Goal: Transaction & Acquisition: Purchase product/service

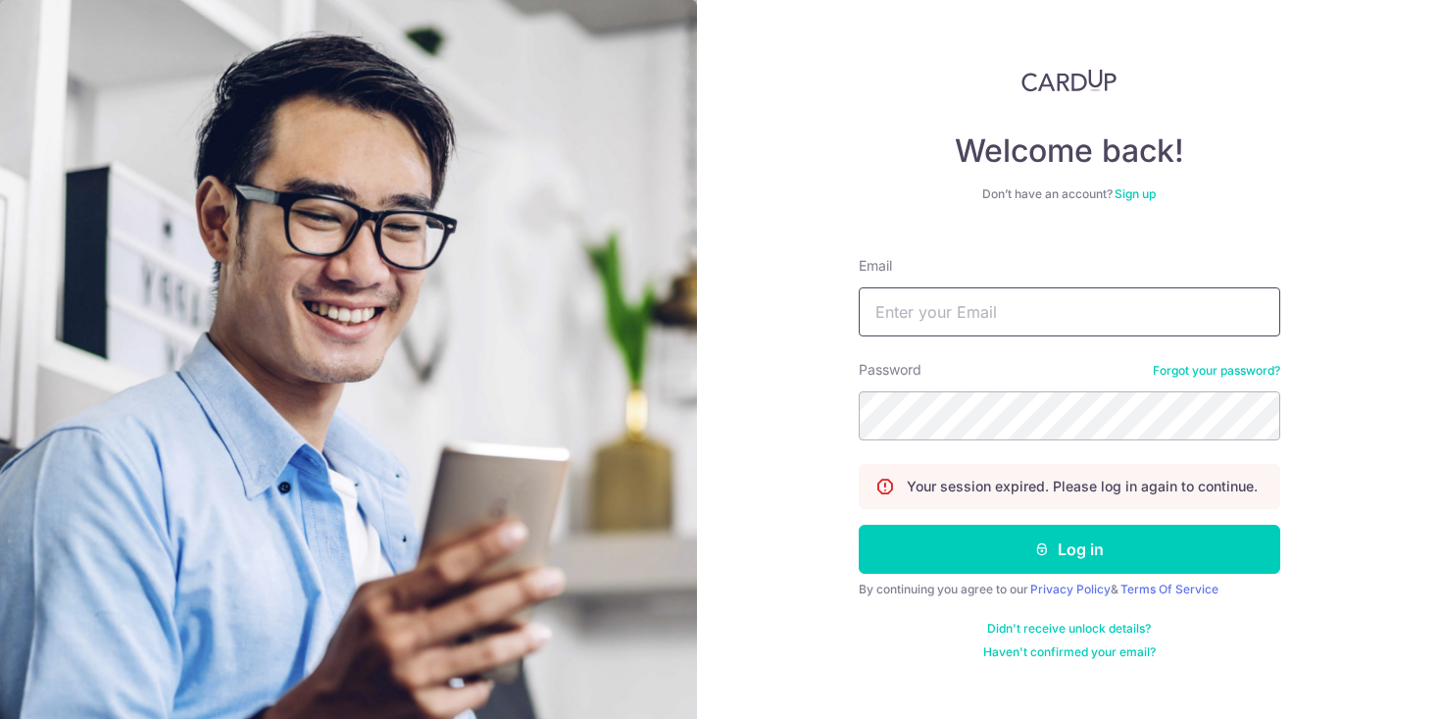
click at [929, 303] on input "Email" at bounding box center [1070, 311] width 422 height 49
click at [950, 319] on input "Email" at bounding box center [1070, 311] width 422 height 49
type input "[EMAIL_ADDRESS][PERSON_NAME][DOMAIN_NAME]"
click at [859, 525] on button "Log in" at bounding box center [1070, 549] width 422 height 49
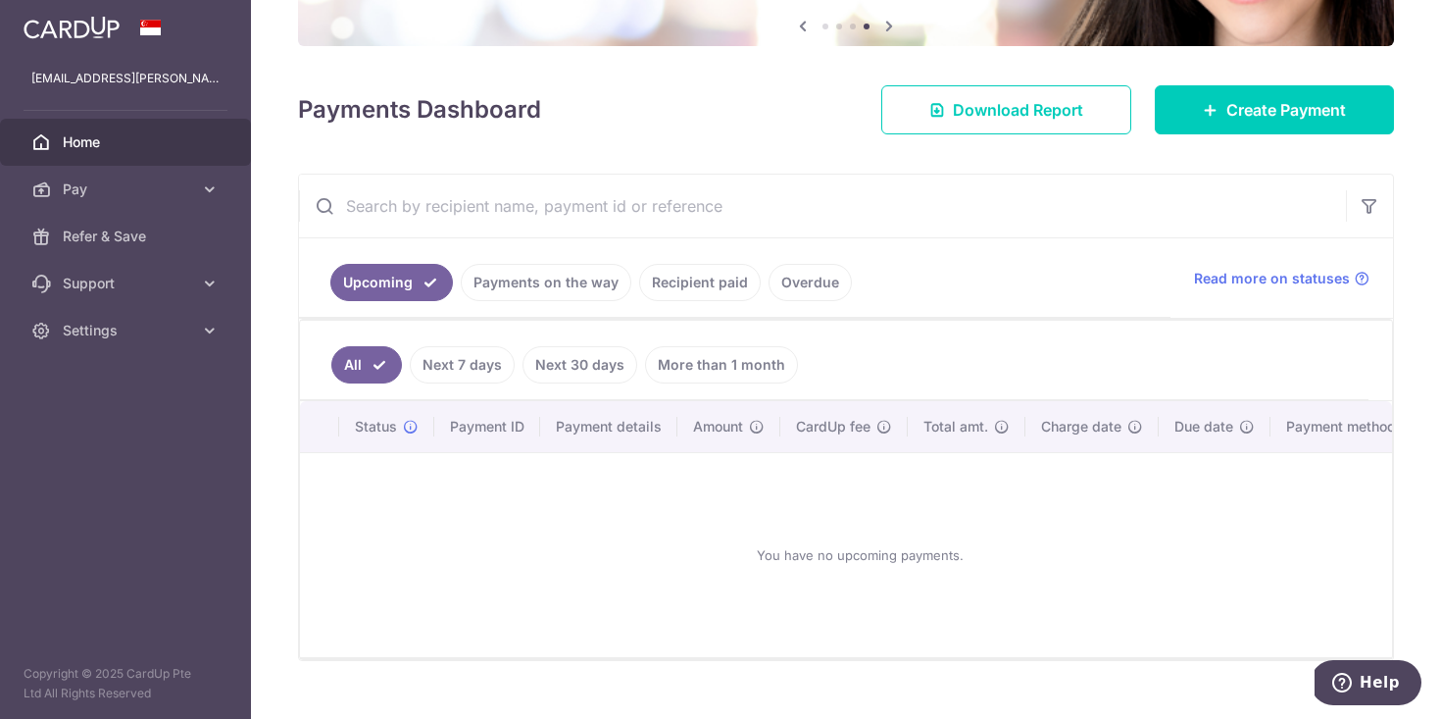
scroll to position [250, 0]
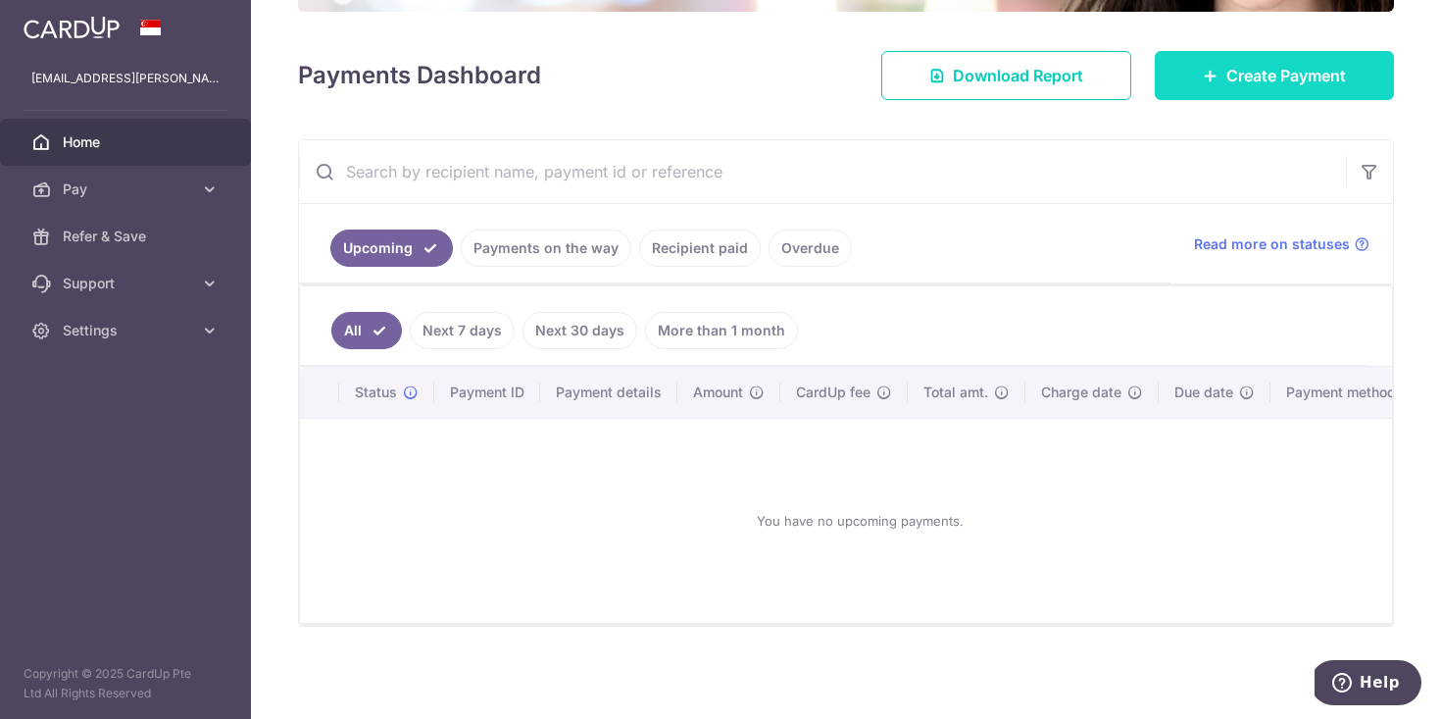
click at [1227, 64] on span "Create Payment" at bounding box center [1287, 76] width 120 height 24
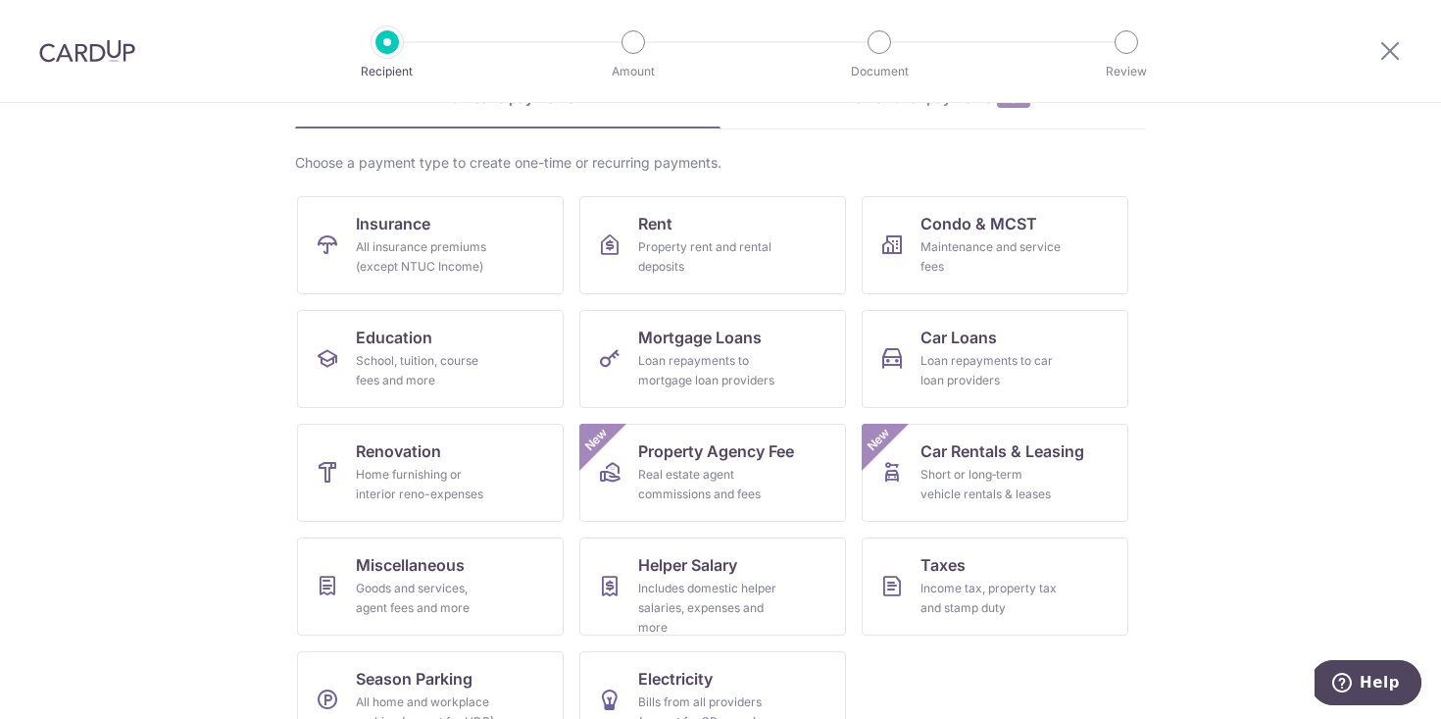
scroll to position [159, 0]
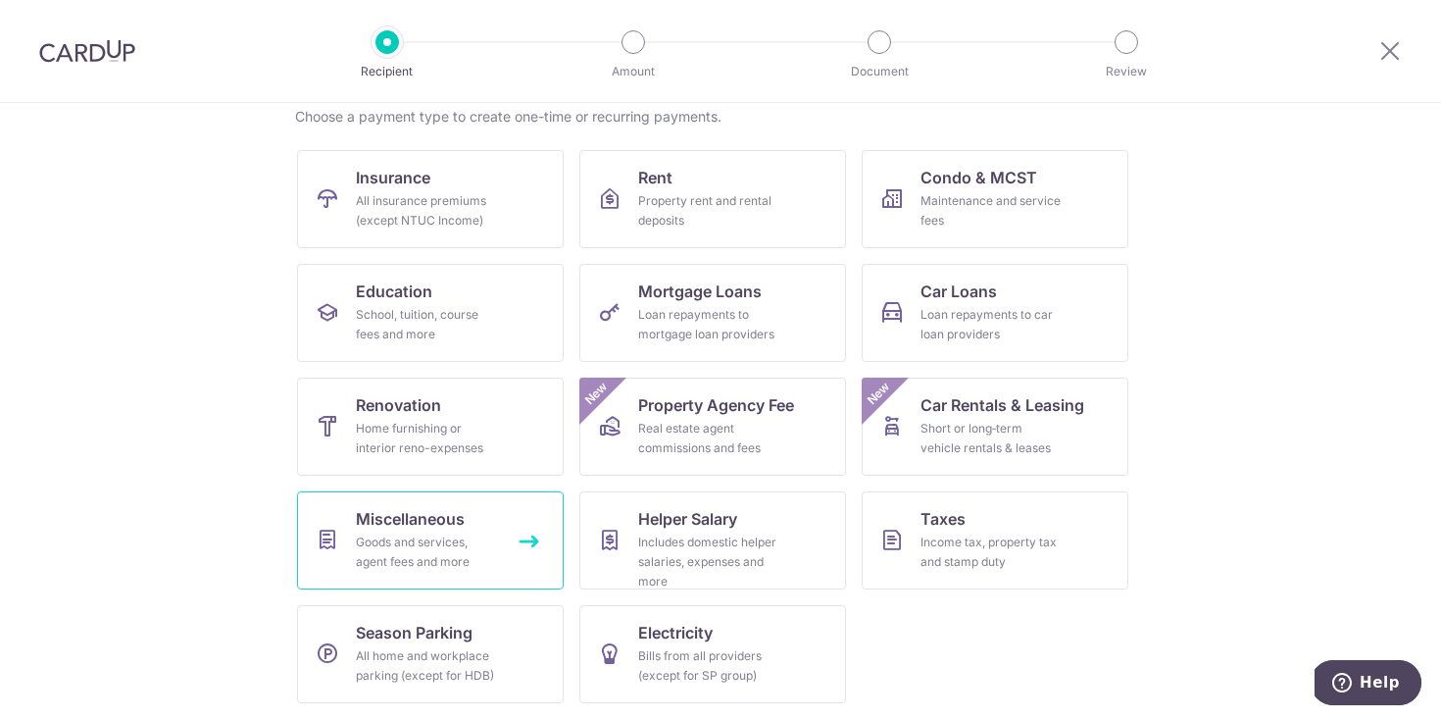
click at [362, 528] on span "Miscellaneous" at bounding box center [410, 519] width 109 height 24
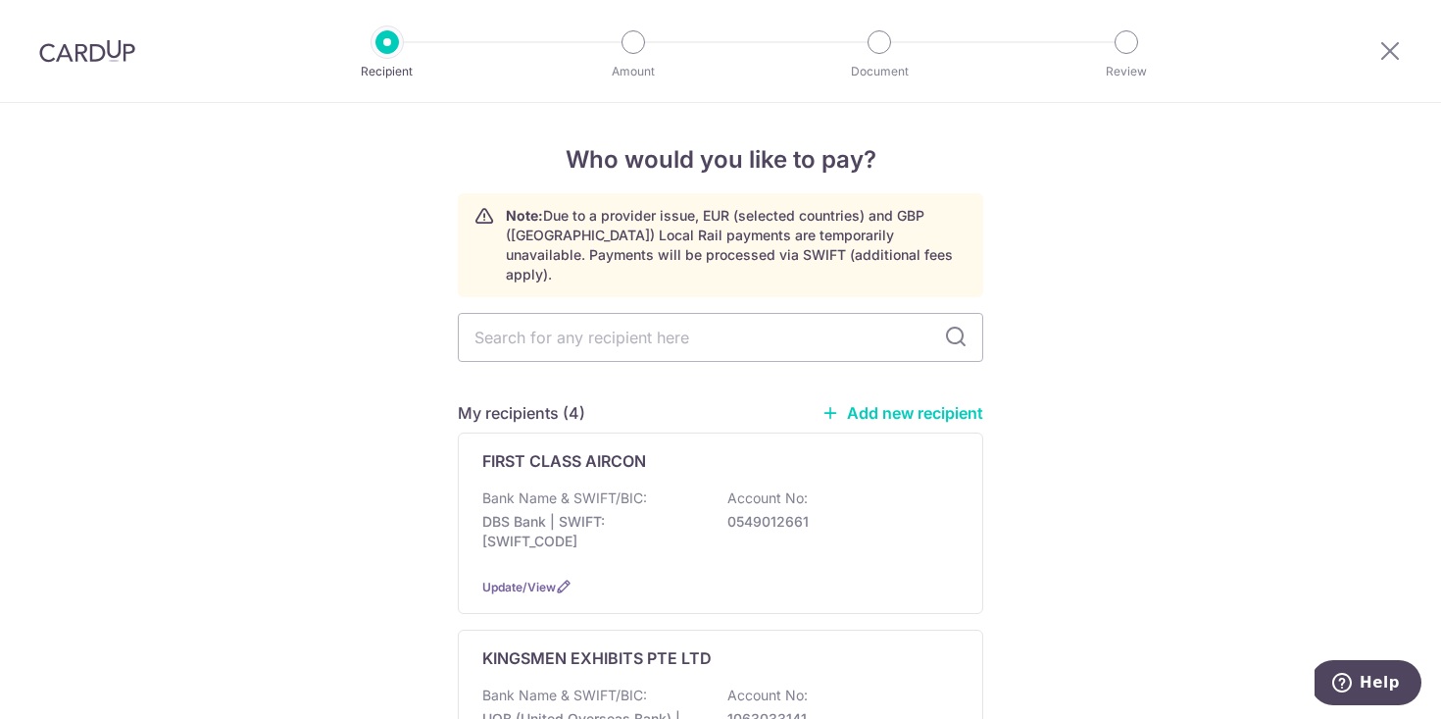
click at [864, 403] on link "Add new recipient" at bounding box center [903, 413] width 162 height 20
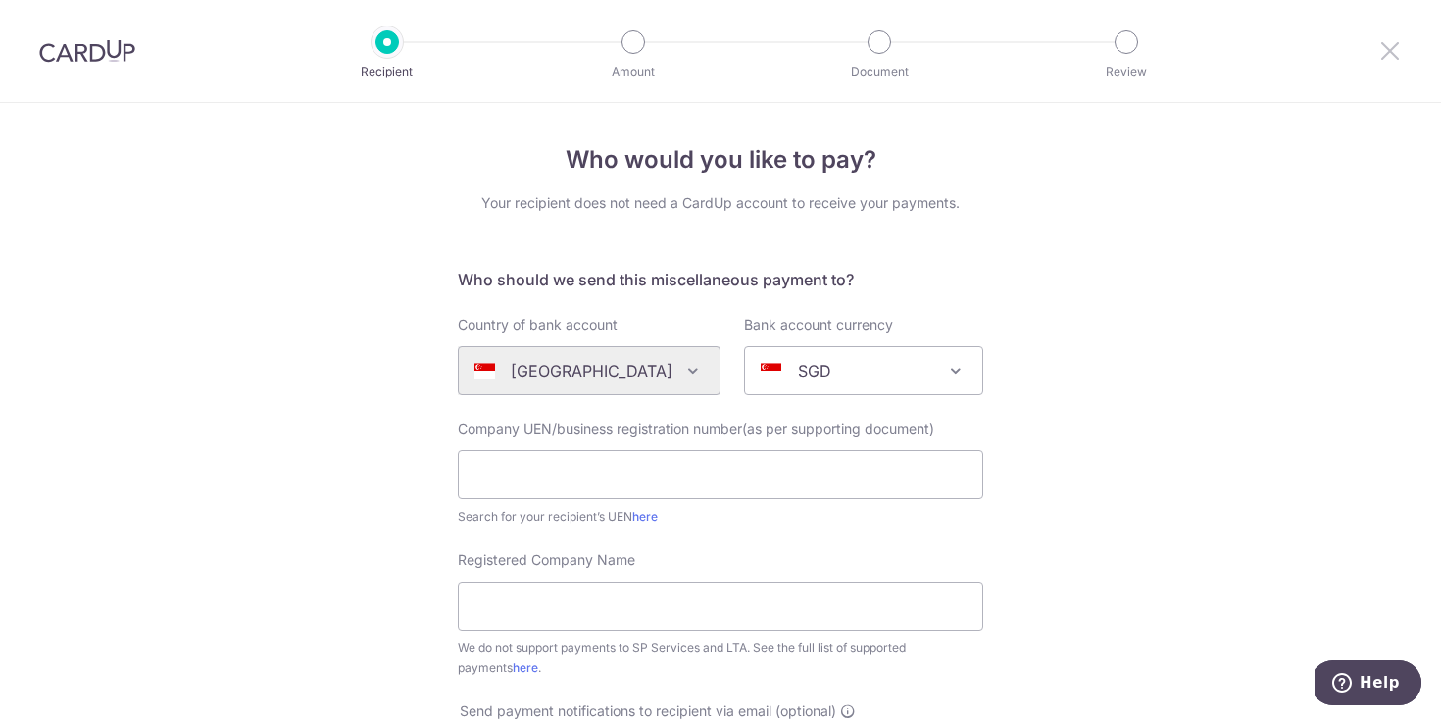
click at [1386, 60] on icon at bounding box center [1391, 50] width 24 height 25
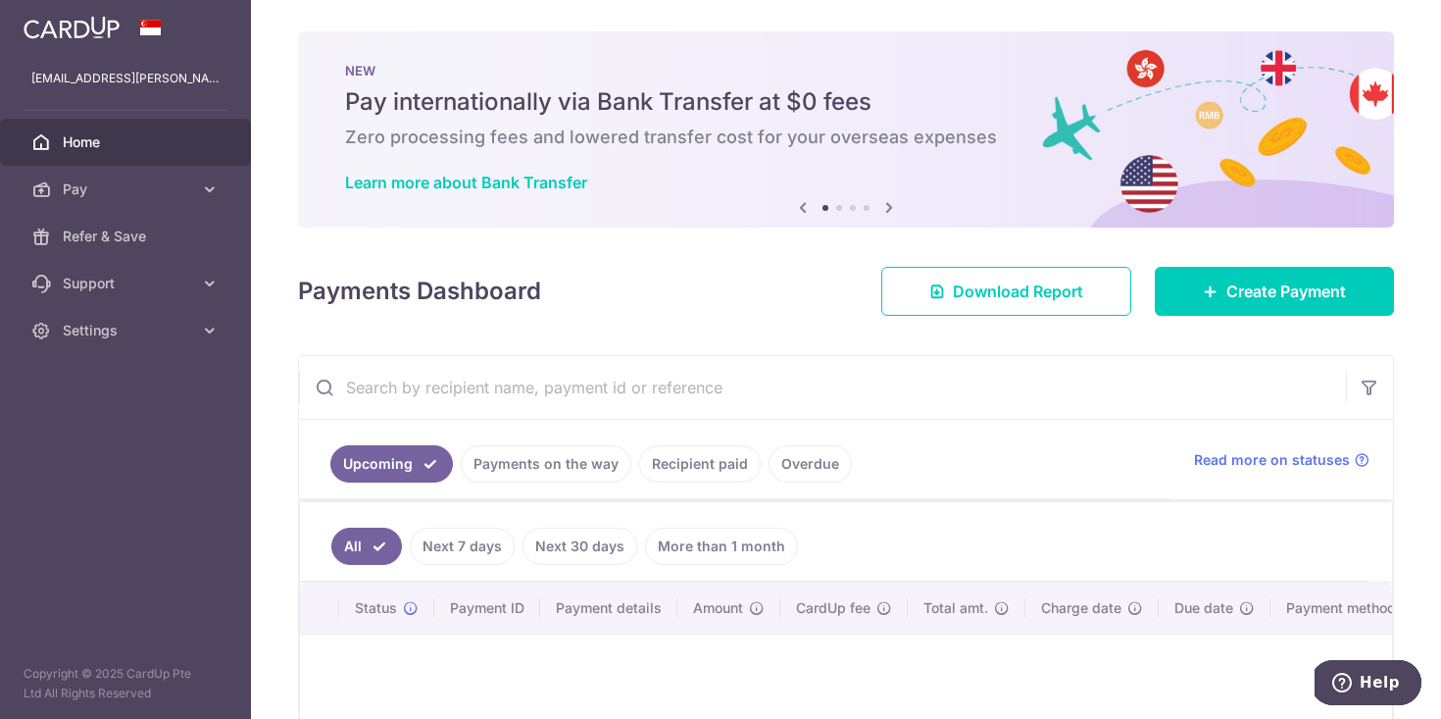
scroll to position [226, 0]
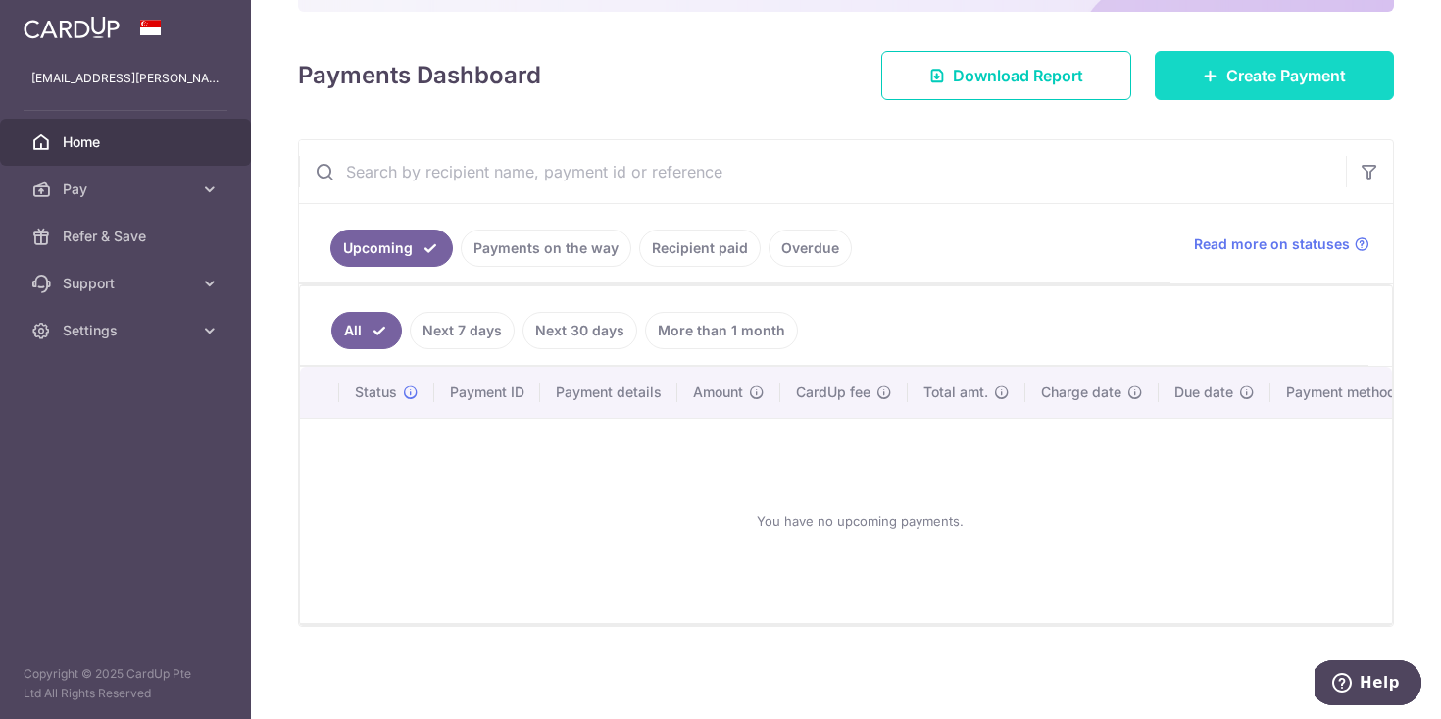
click at [1212, 56] on link "Create Payment" at bounding box center [1274, 75] width 239 height 49
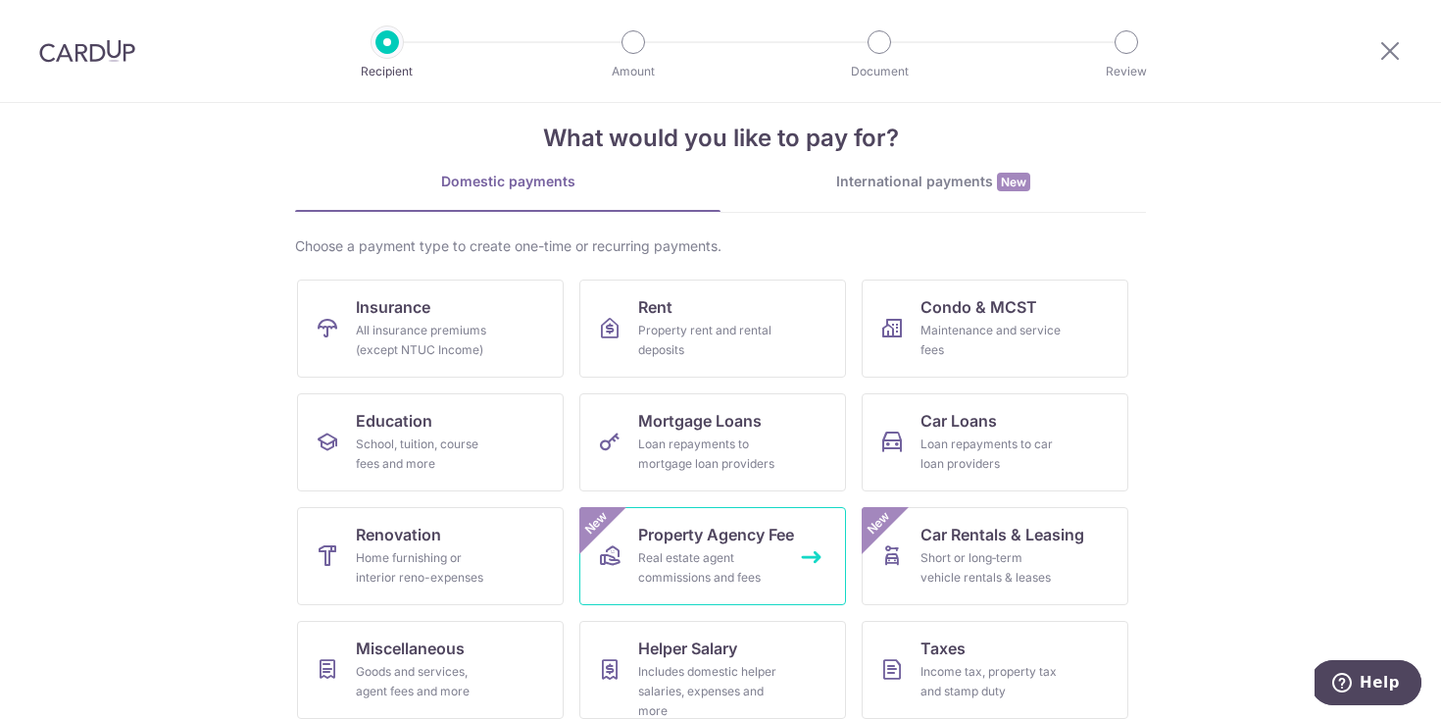
scroll to position [159, 0]
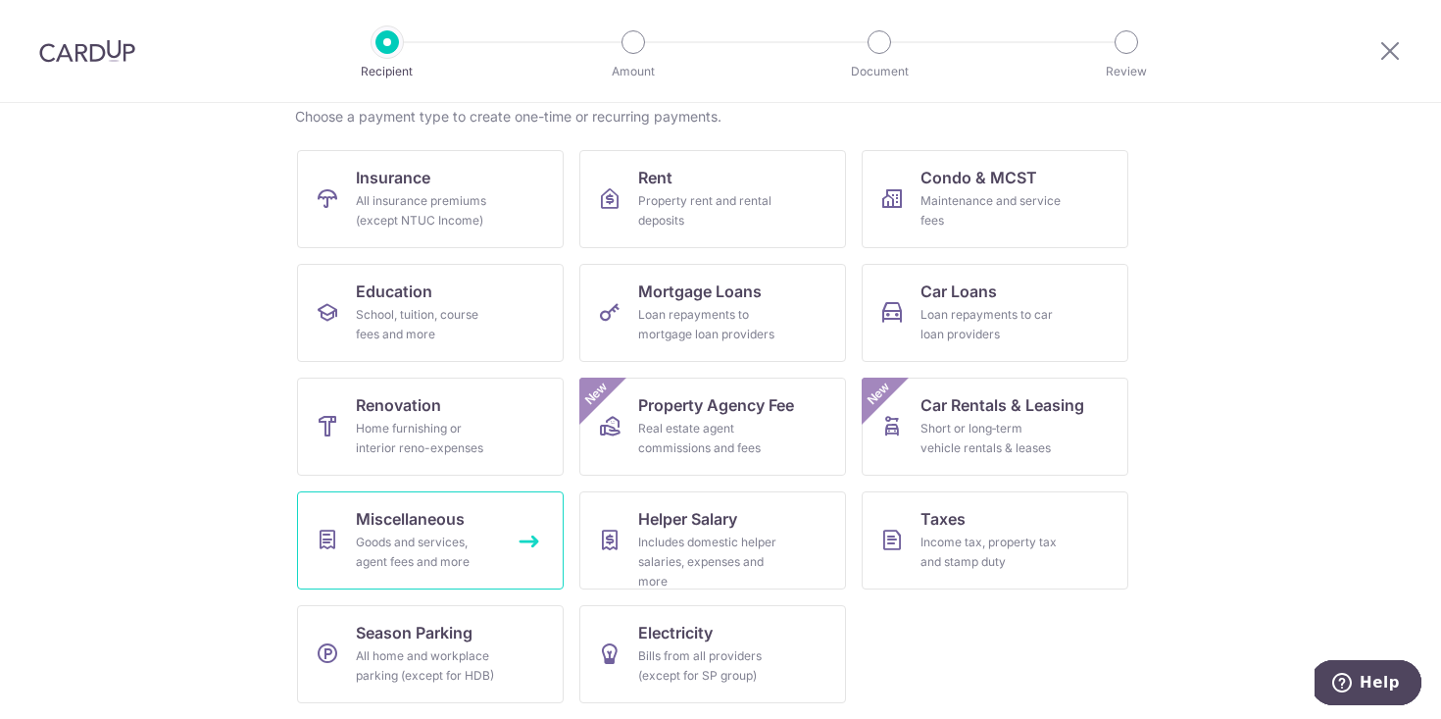
click at [431, 517] on span "Miscellaneous" at bounding box center [410, 519] width 109 height 24
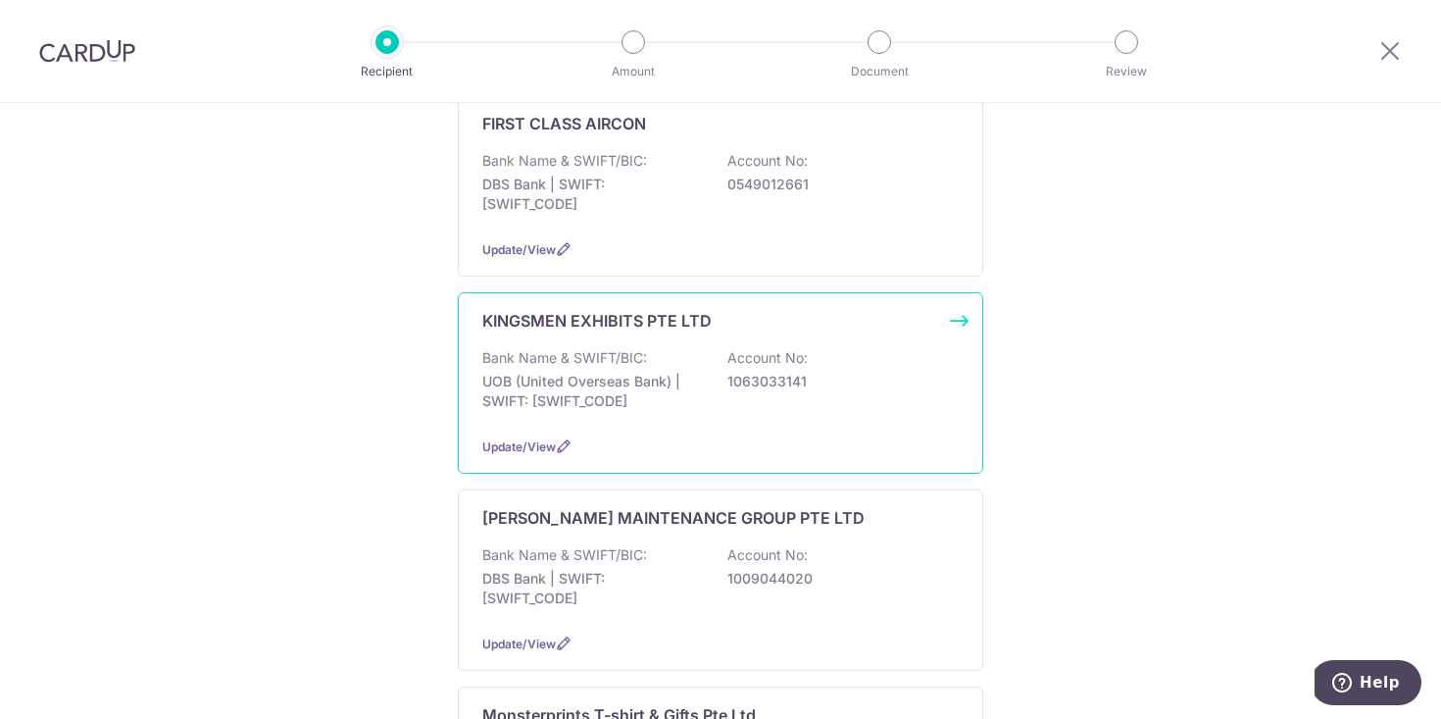
scroll to position [356, 0]
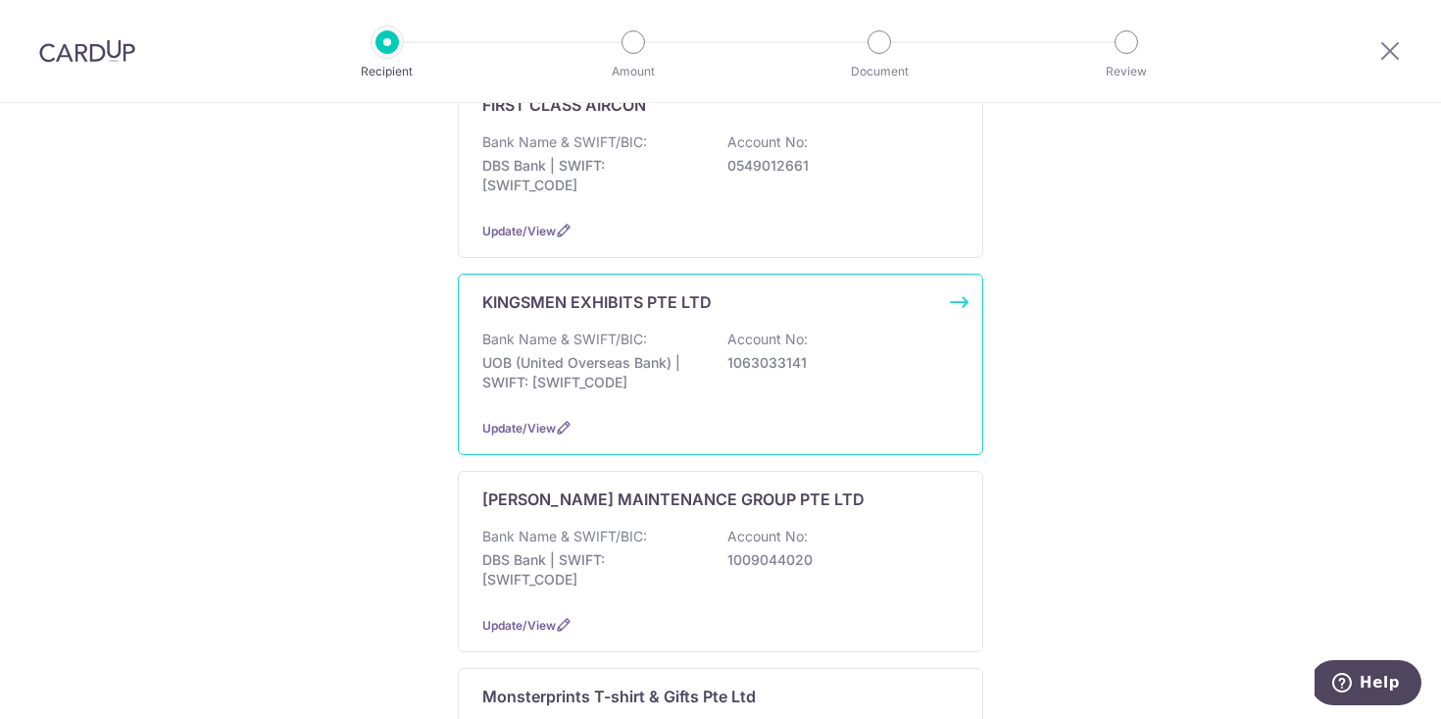
click at [726, 290] on div "KINGSMEN EXHIBITS PTE LTD" at bounding box center [708, 302] width 453 height 24
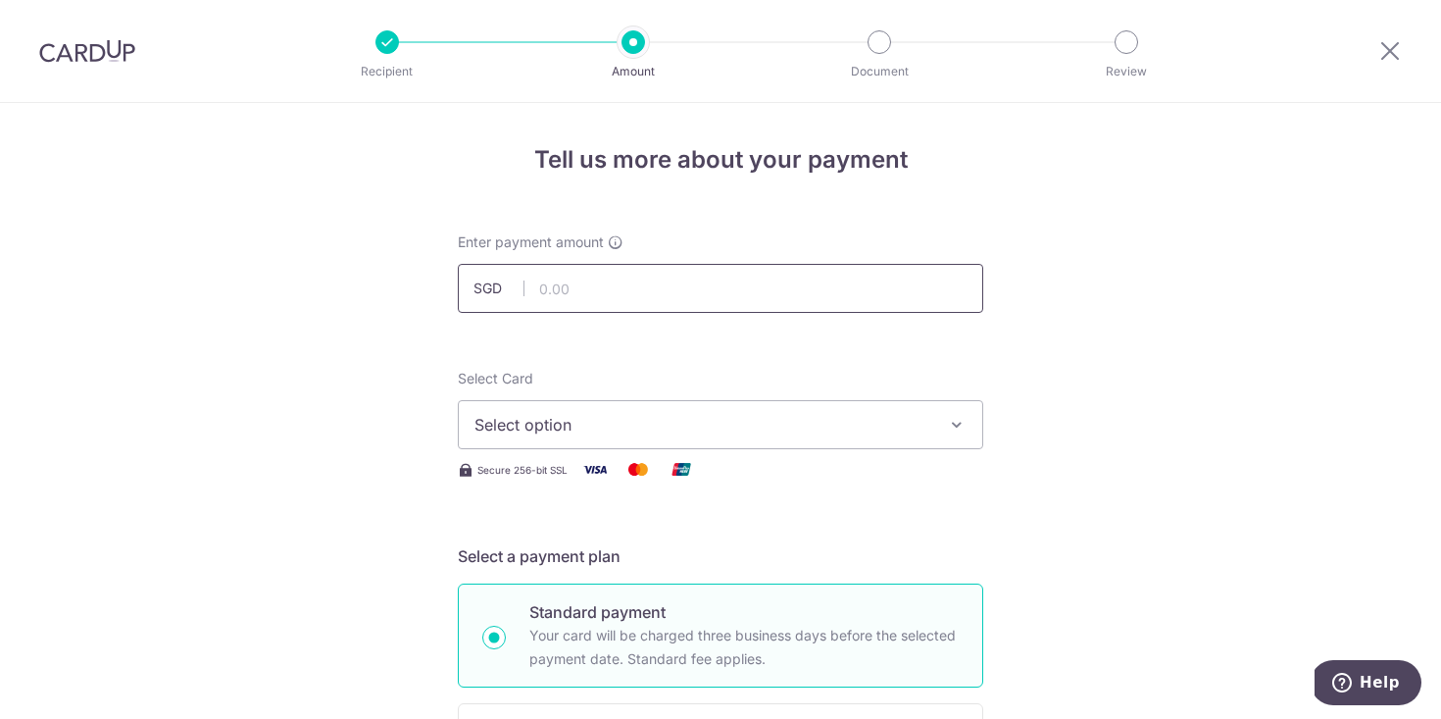
click at [648, 307] on input "text" at bounding box center [721, 288] width 526 height 49
click at [1390, 48] on icon at bounding box center [1391, 50] width 24 height 25
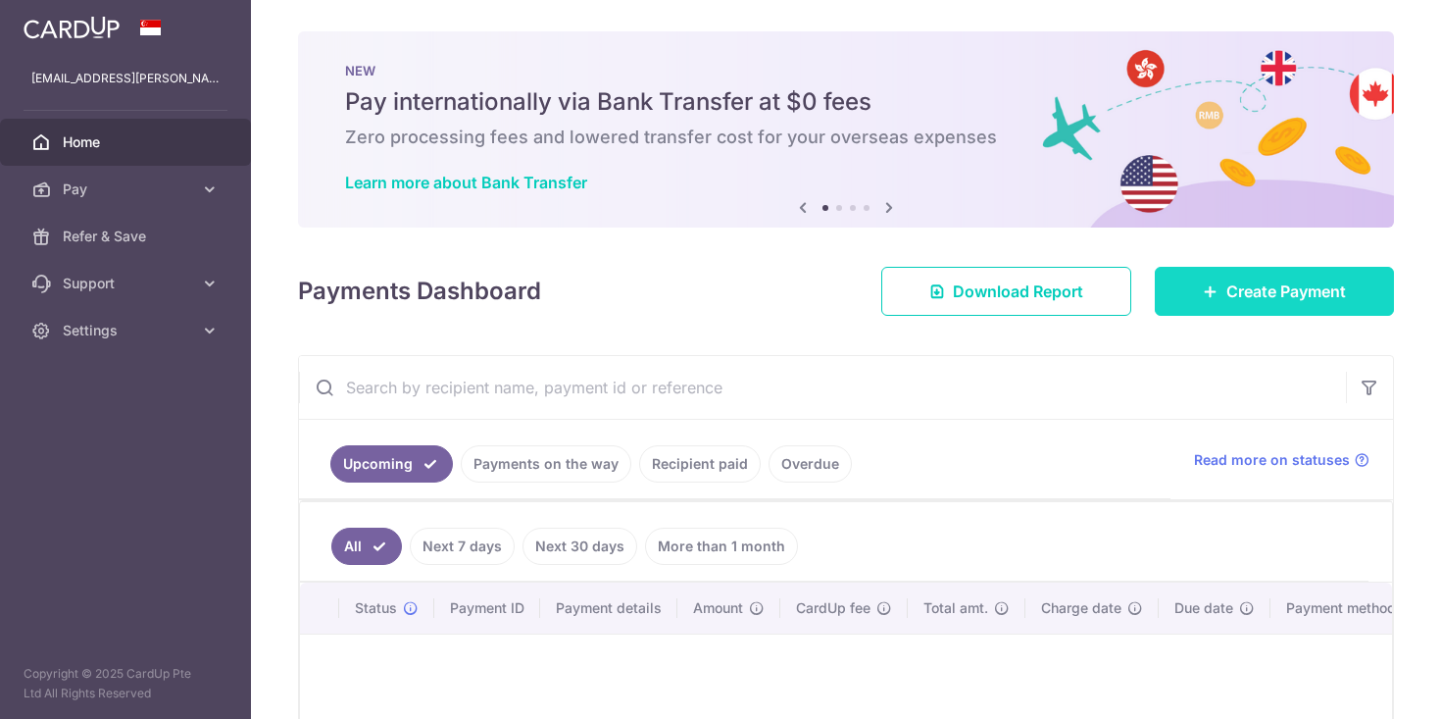
click at [1227, 283] on span "Create Payment" at bounding box center [1287, 291] width 120 height 24
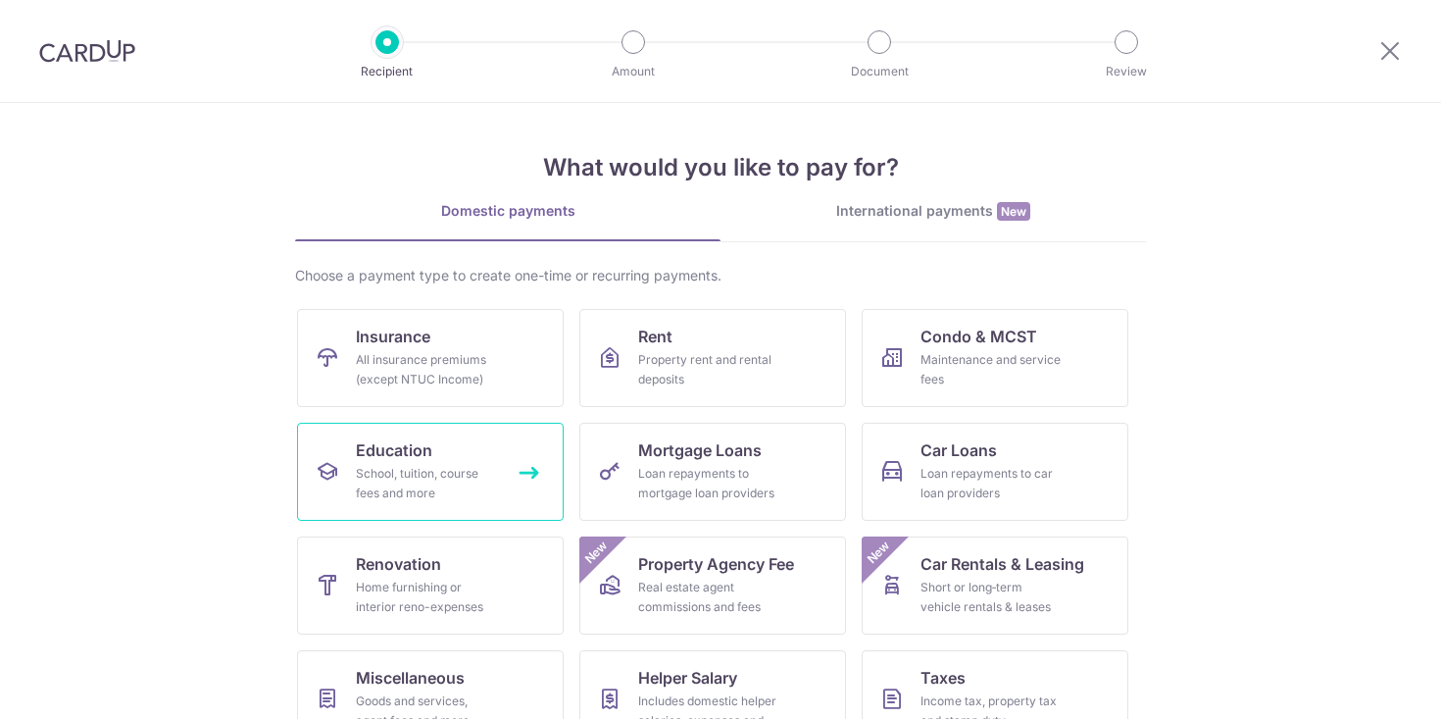
scroll to position [159, 0]
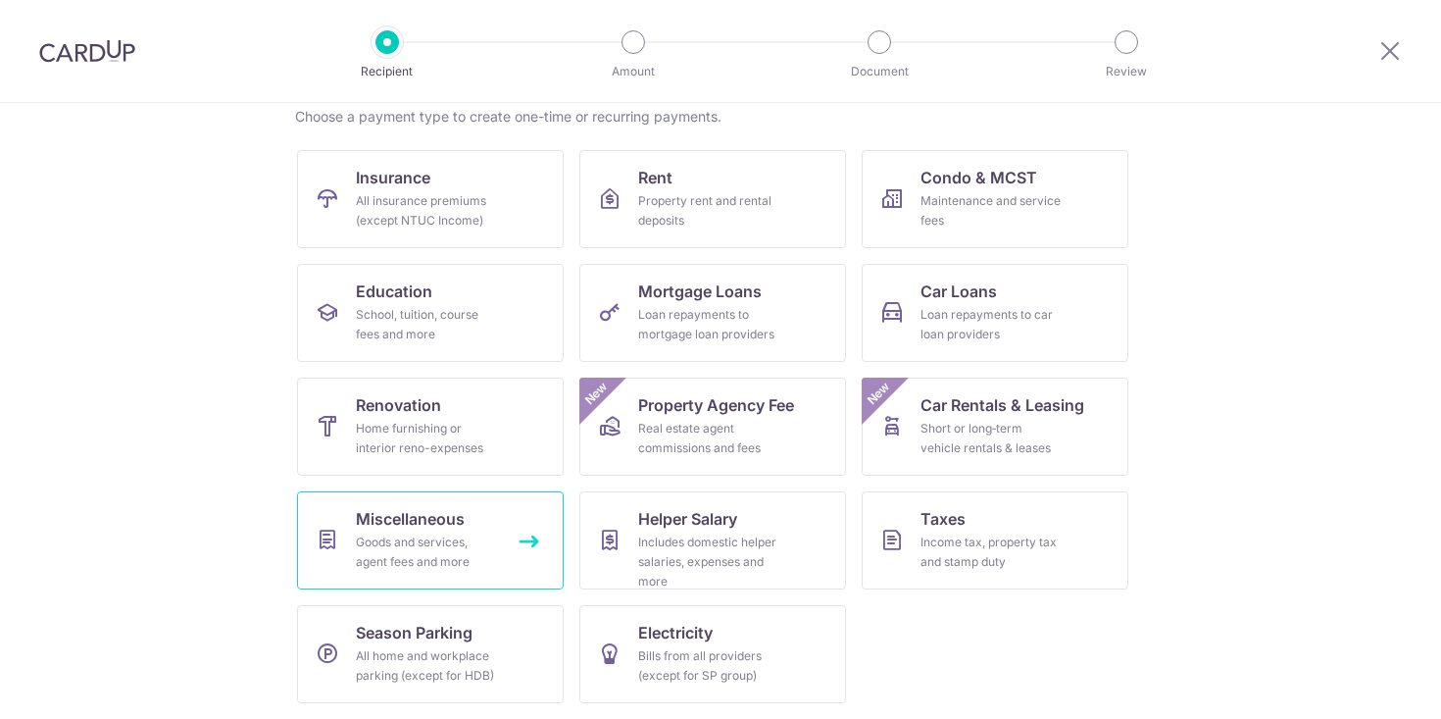
click at [431, 525] on span "Miscellaneous" at bounding box center [410, 519] width 109 height 24
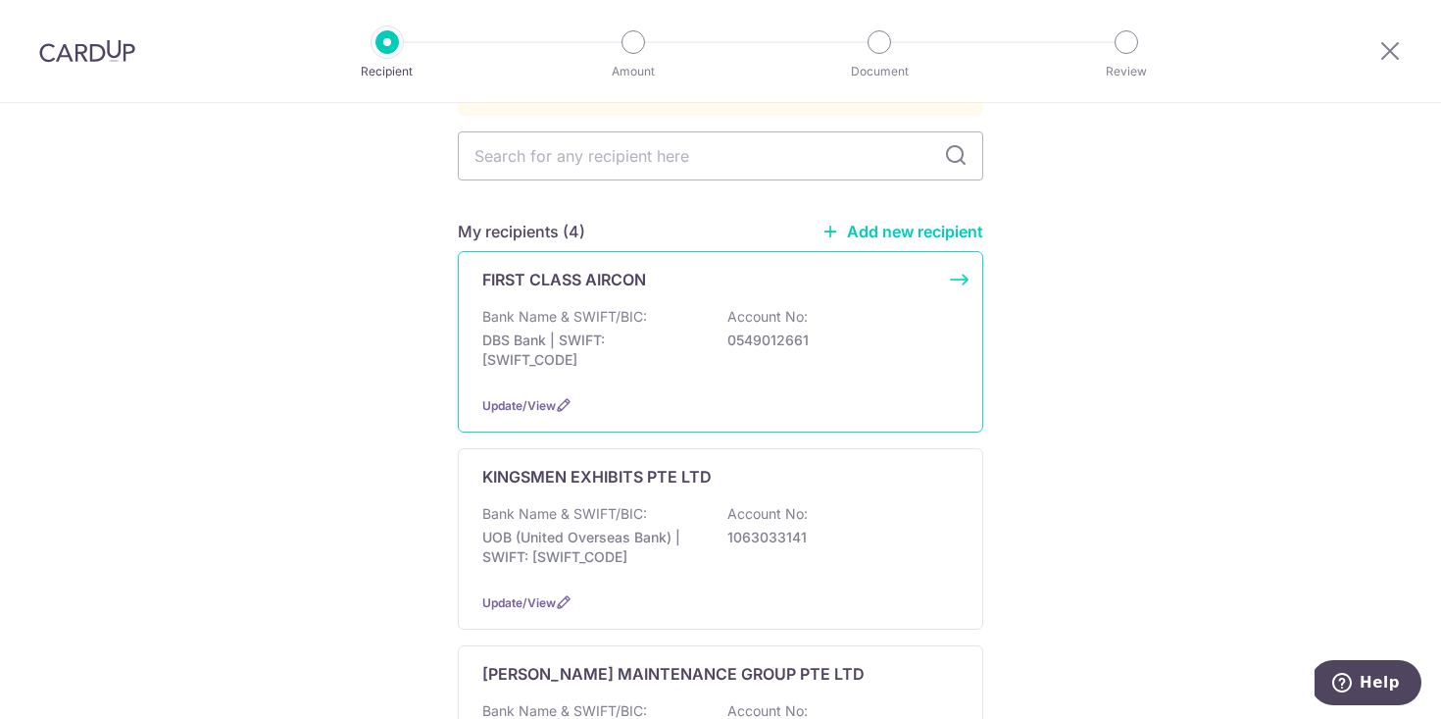
scroll to position [184, 0]
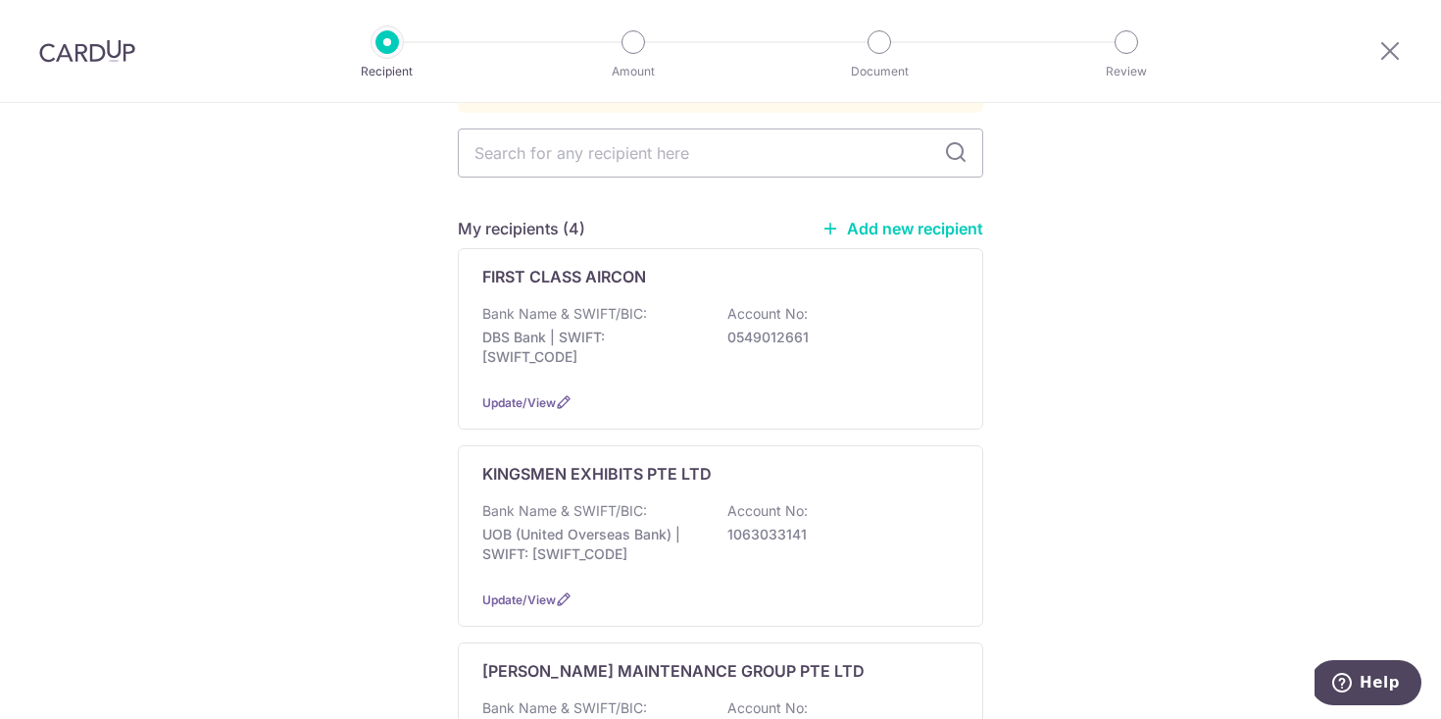
click at [896, 219] on link "Add new recipient" at bounding box center [903, 229] width 162 height 20
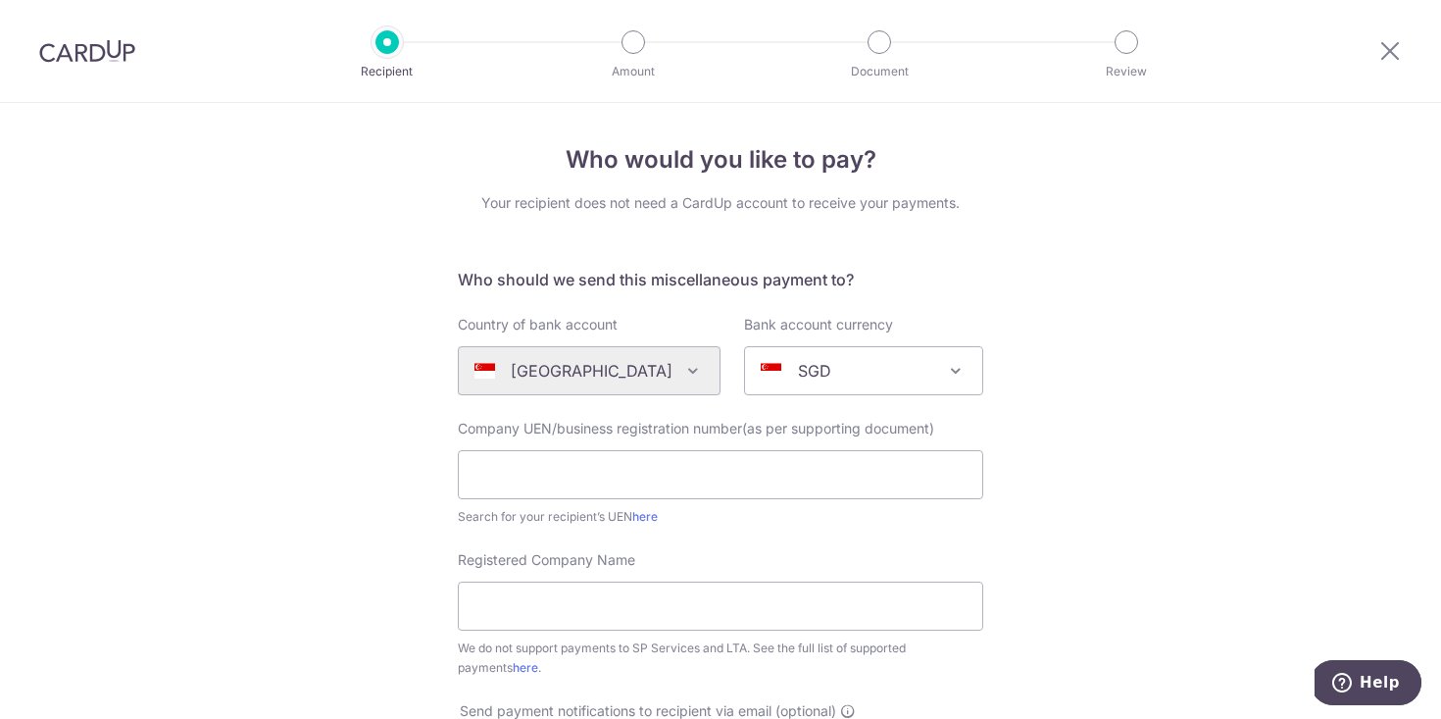
scroll to position [88, 0]
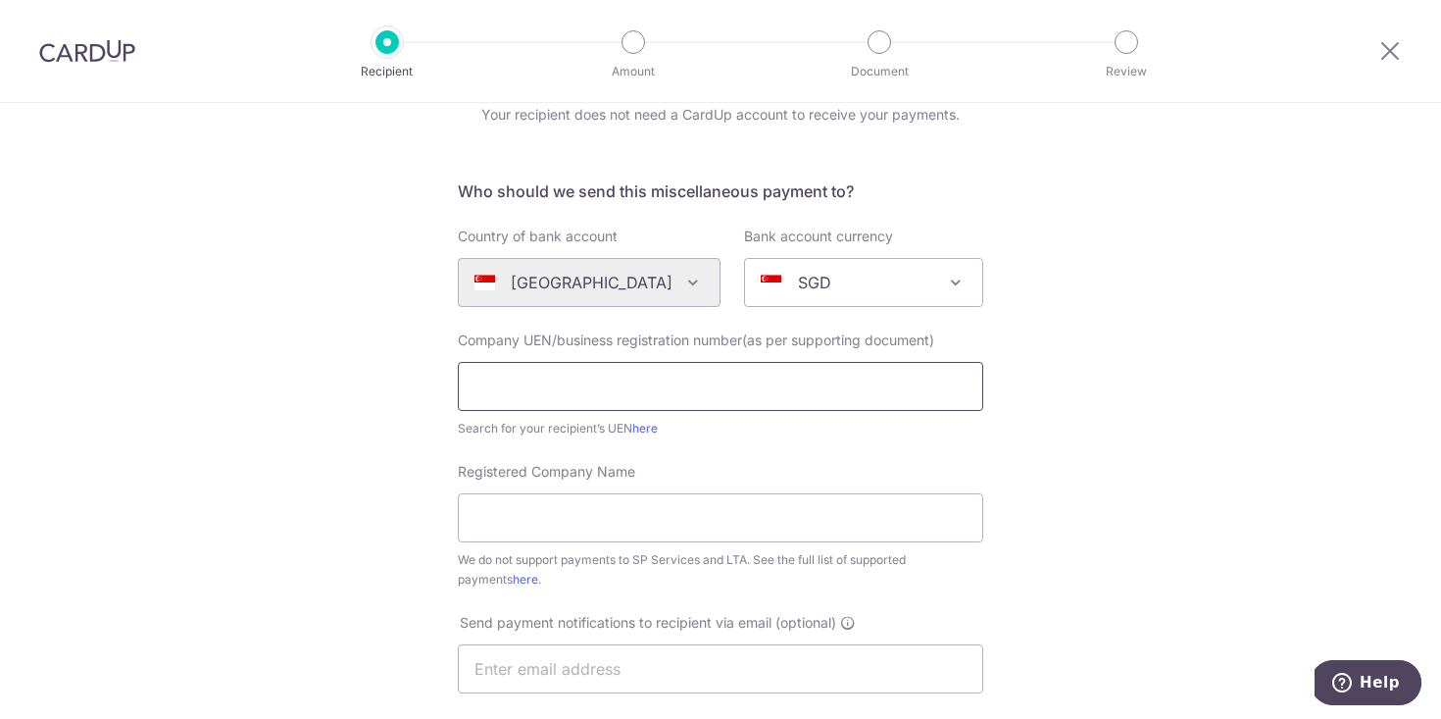
click at [556, 387] on input "text" at bounding box center [721, 386] width 526 height 49
click at [624, 392] on input "202245810ㅋ" at bounding box center [721, 386] width 526 height 49
type input "202245810Z"
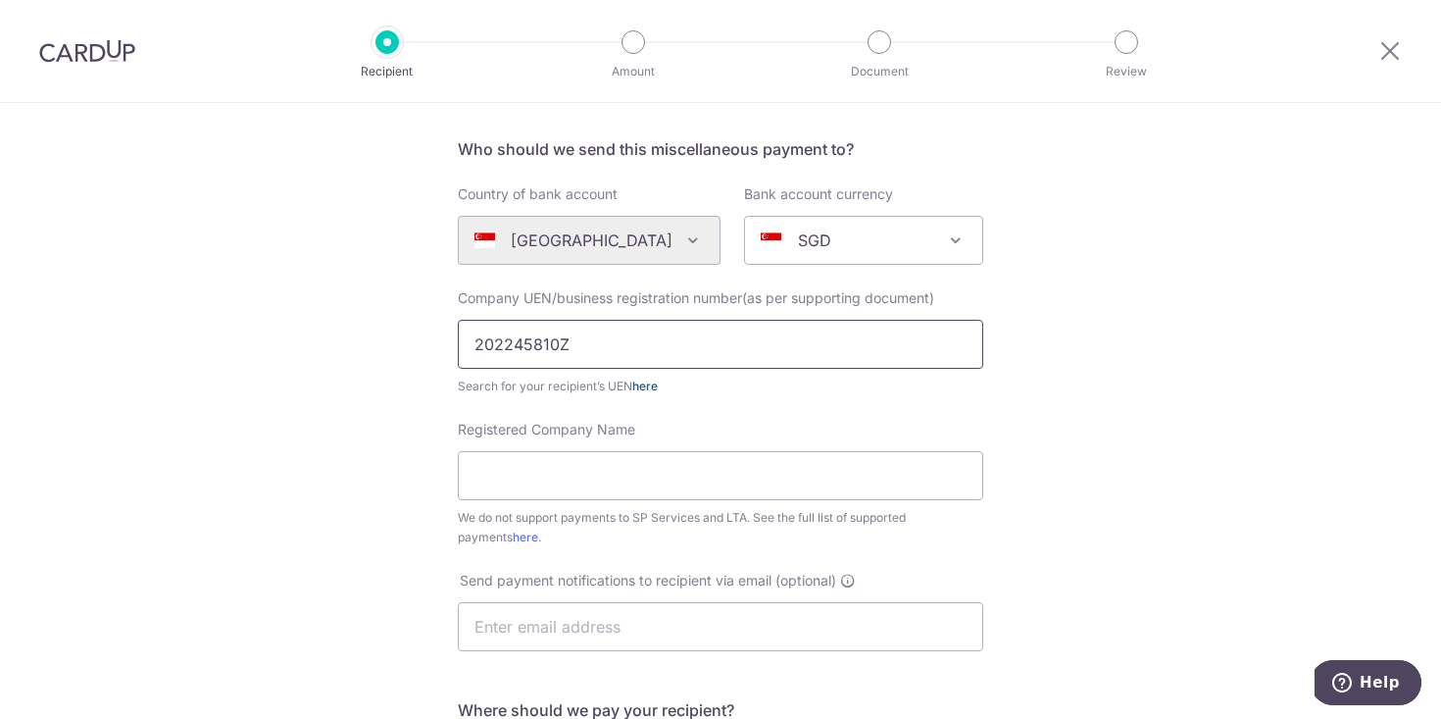
scroll to position [177, 0]
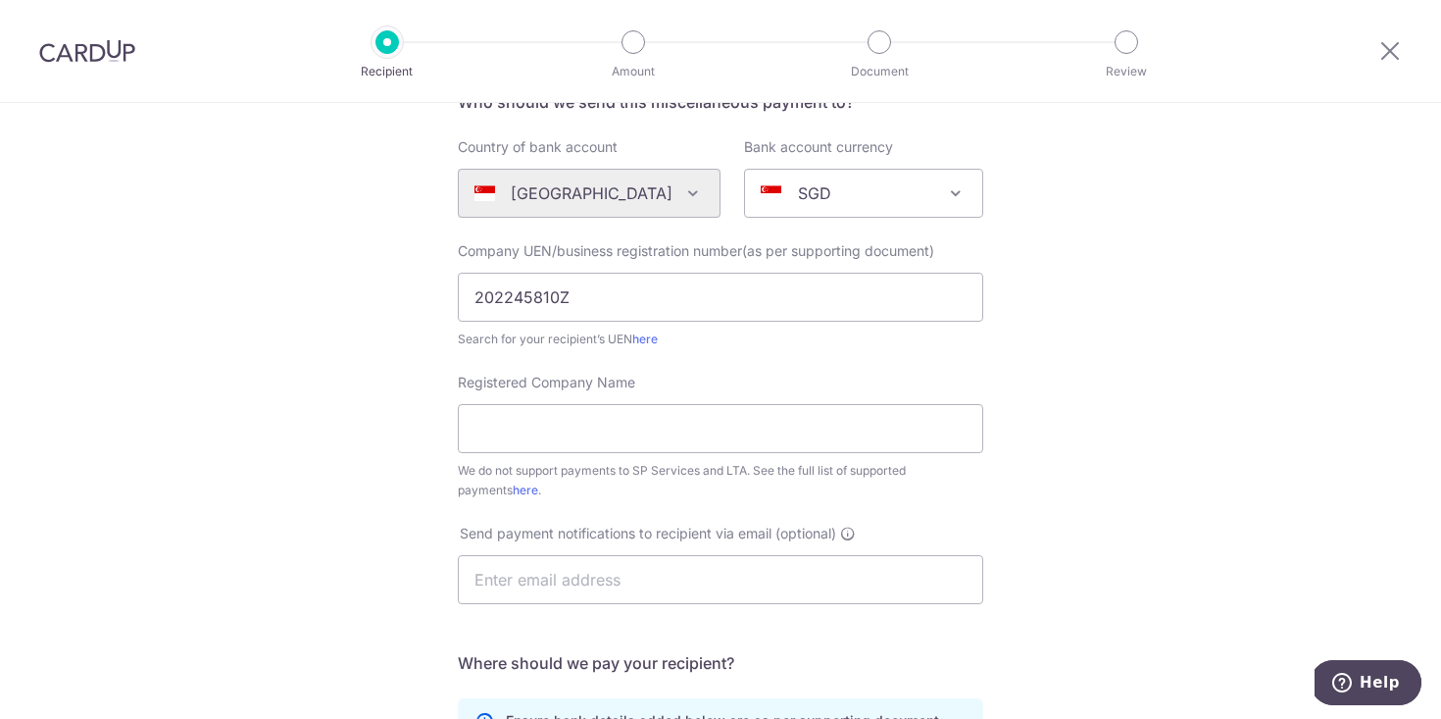
click at [631, 469] on div "We do not support payments to SP Services and LTA. See the full list of support…" at bounding box center [721, 480] width 526 height 39
click at [656, 431] on input "Registered Company Name" at bounding box center [721, 428] width 526 height 49
type input "CHAZ EVENTS PTE LTD"
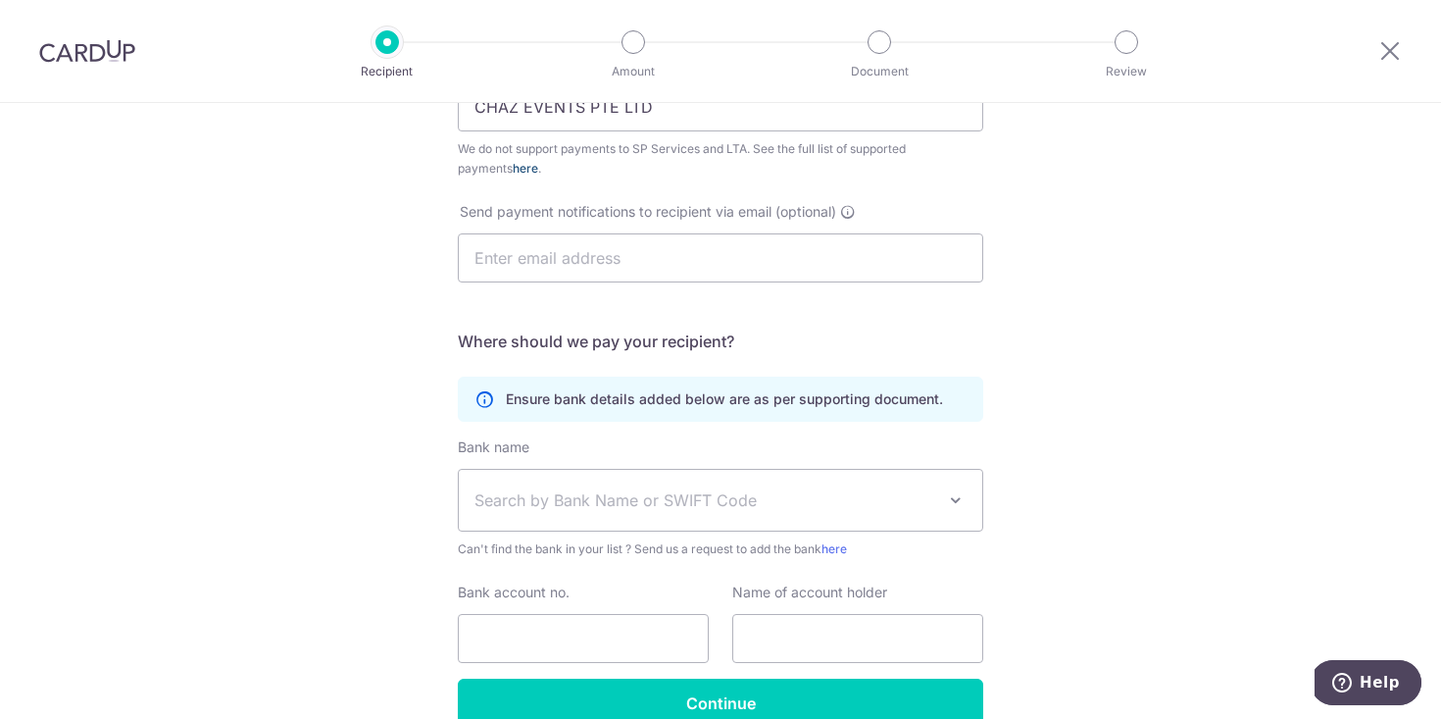
scroll to position [600, 0]
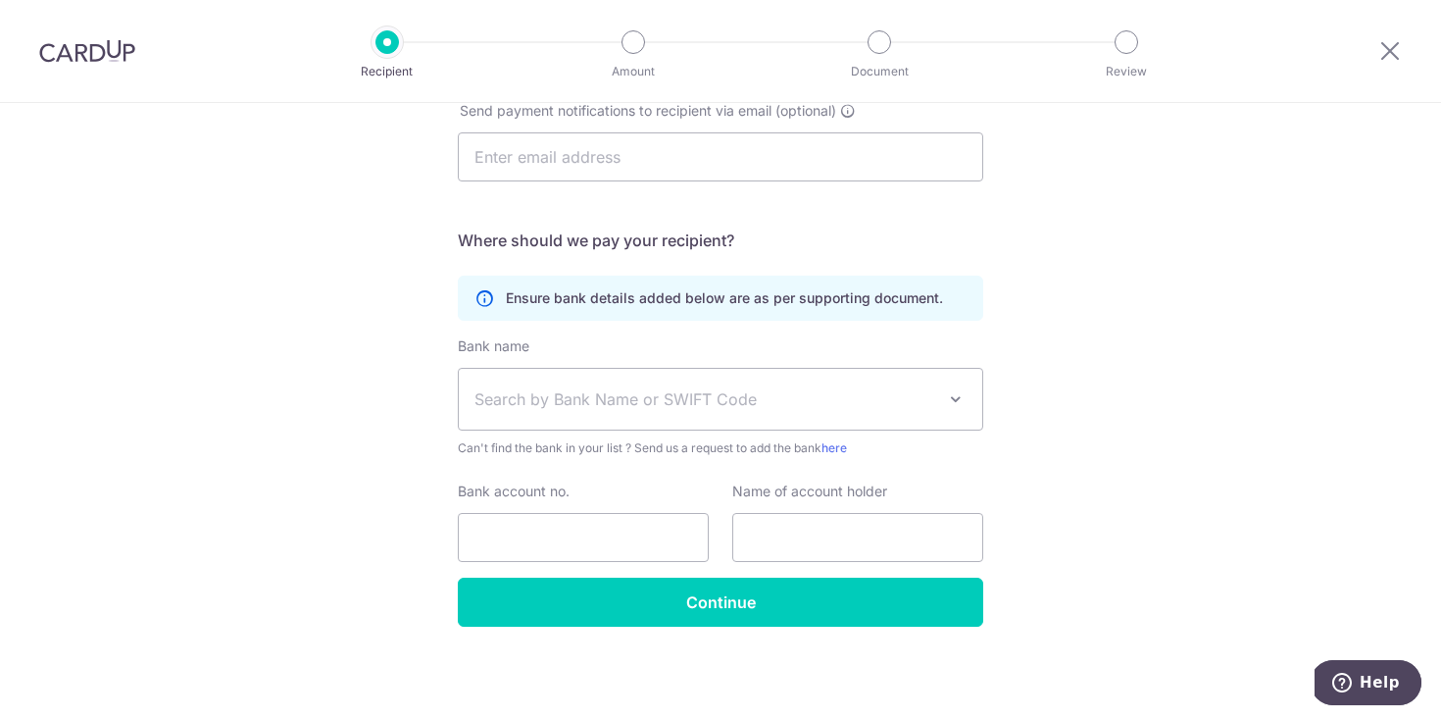
click at [663, 399] on span "Search by Bank Name or SWIFT Code" at bounding box center [705, 399] width 461 height 24
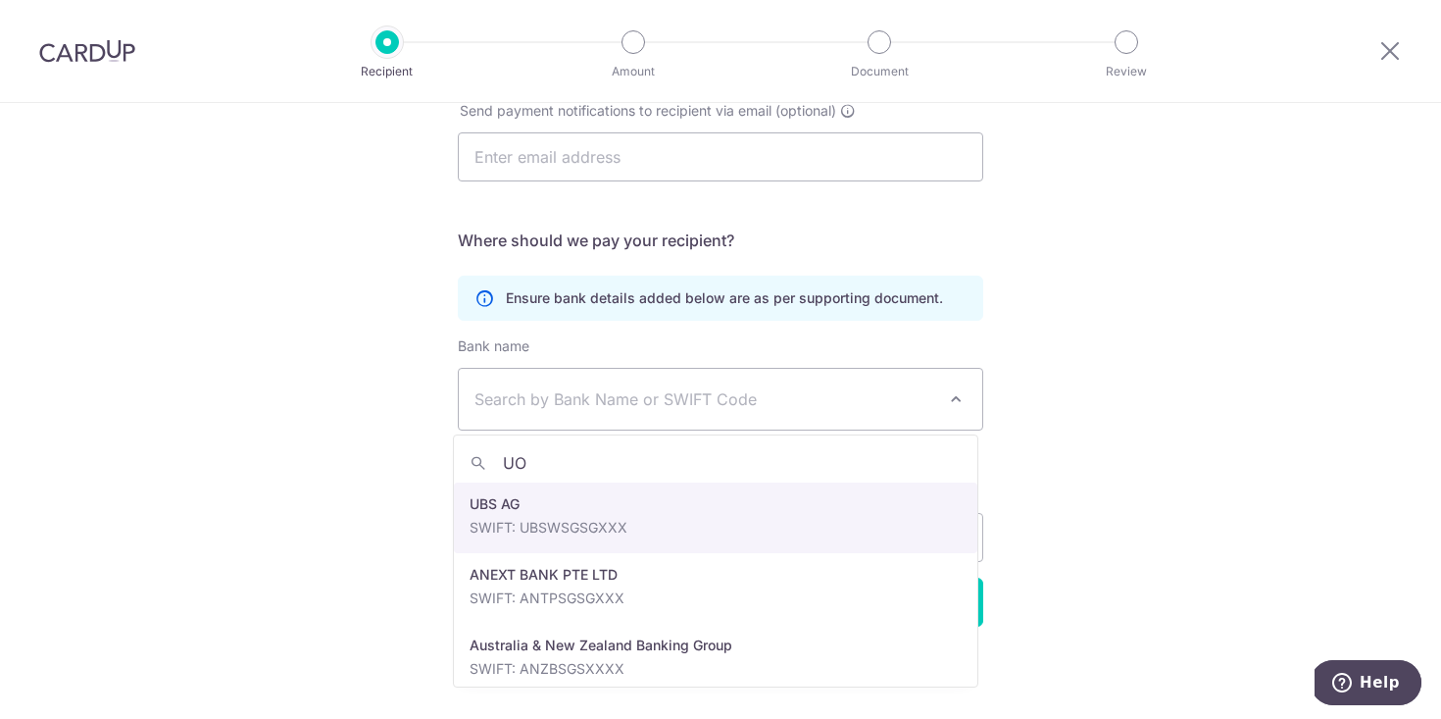
type input "UOB"
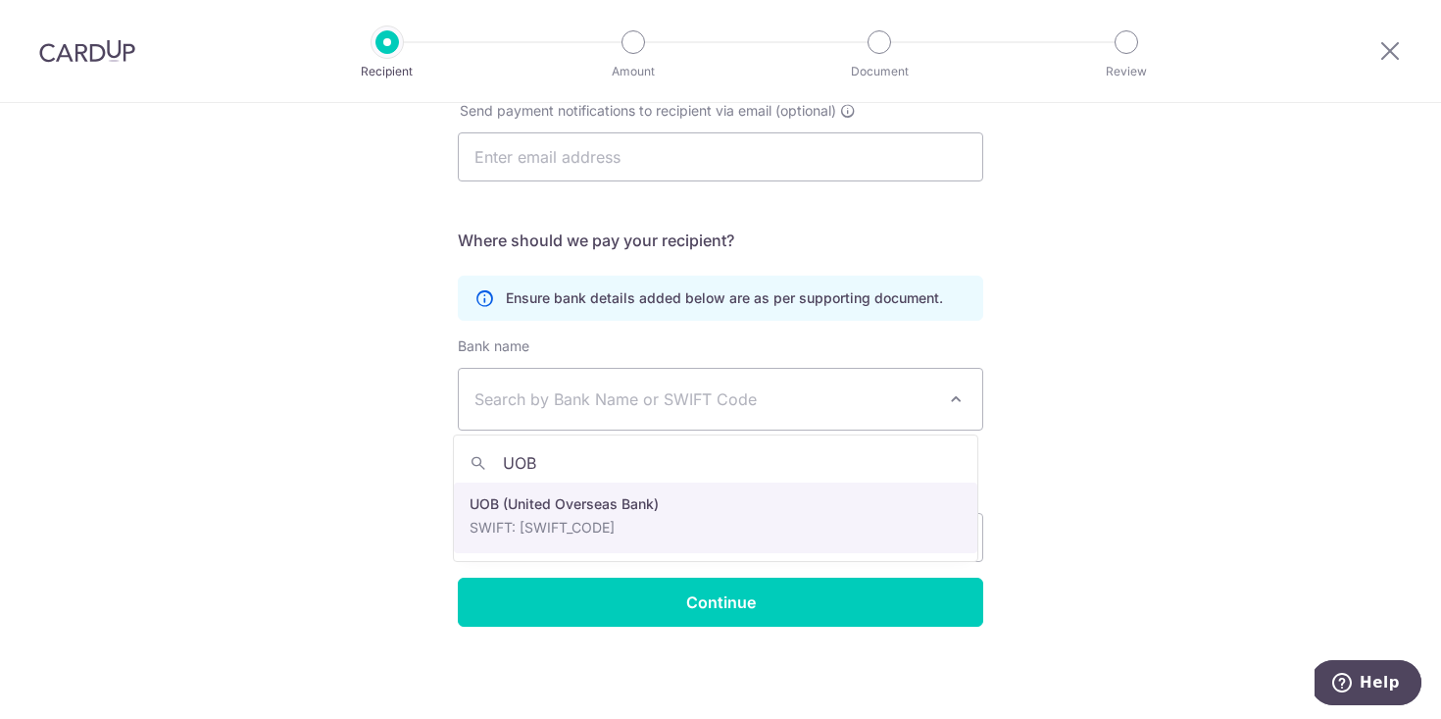
select select "18"
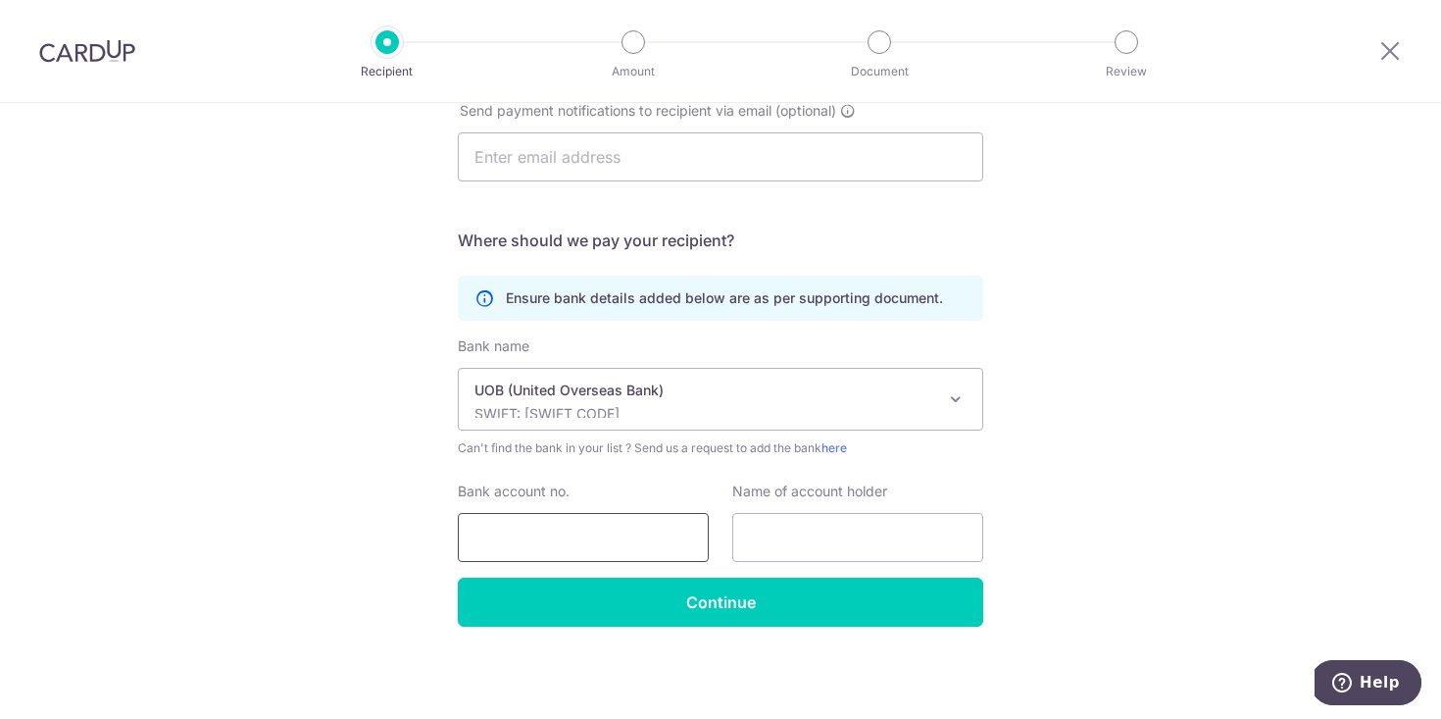
click at [640, 531] on input "Bank account no." at bounding box center [583, 537] width 251 height 49
type input "3143134537"
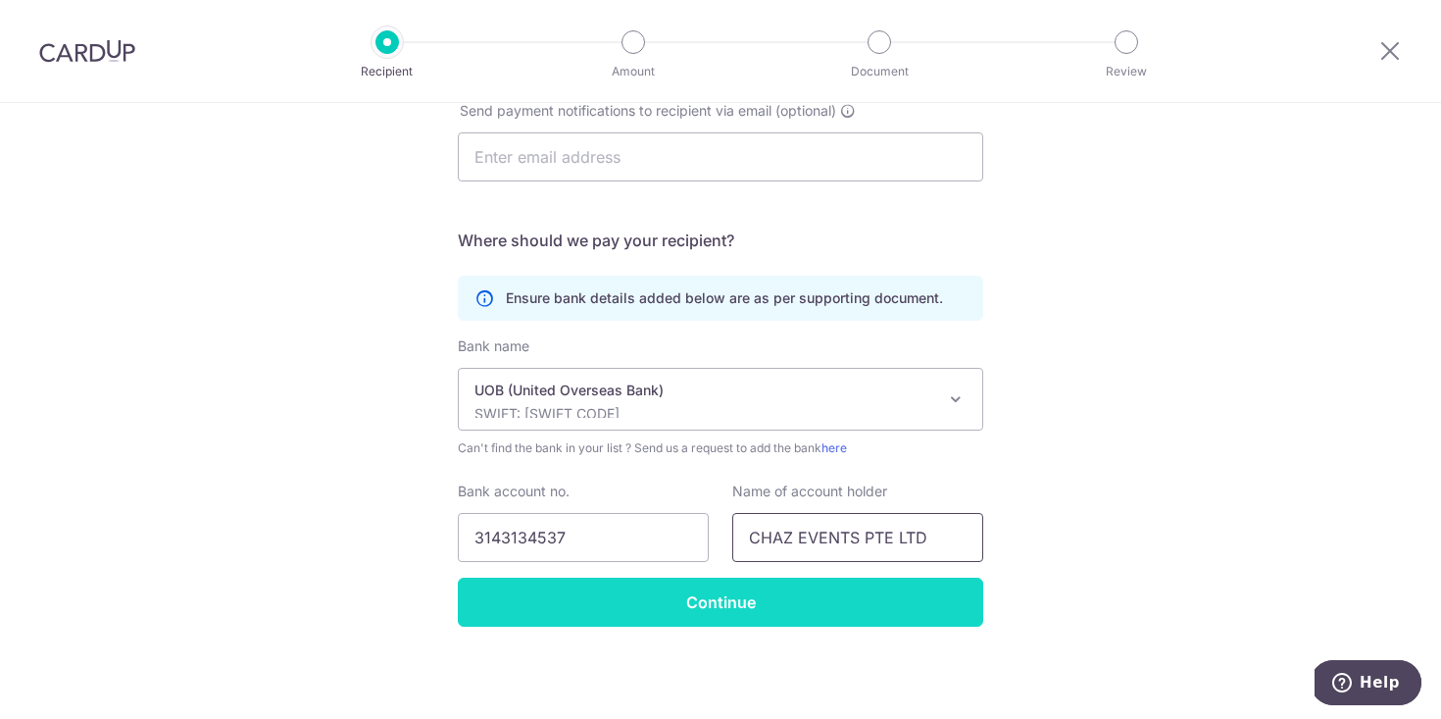
type input "CHAZ EVENTS PTE LTD"
click at [638, 599] on input "Continue" at bounding box center [721, 601] width 526 height 49
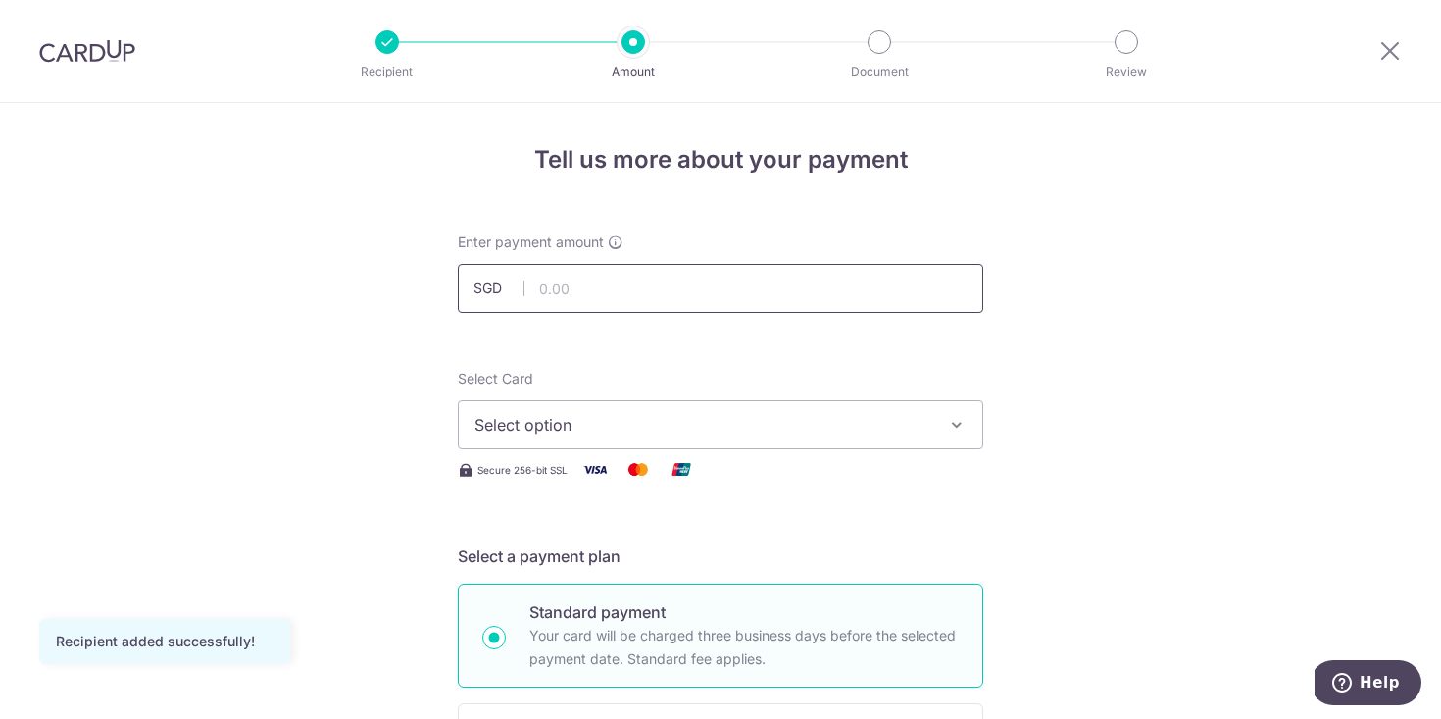
click at [678, 293] on input "text" at bounding box center [721, 288] width 526 height 49
type input "4,670.00"
click at [852, 428] on span "Select option" at bounding box center [703, 425] width 457 height 24
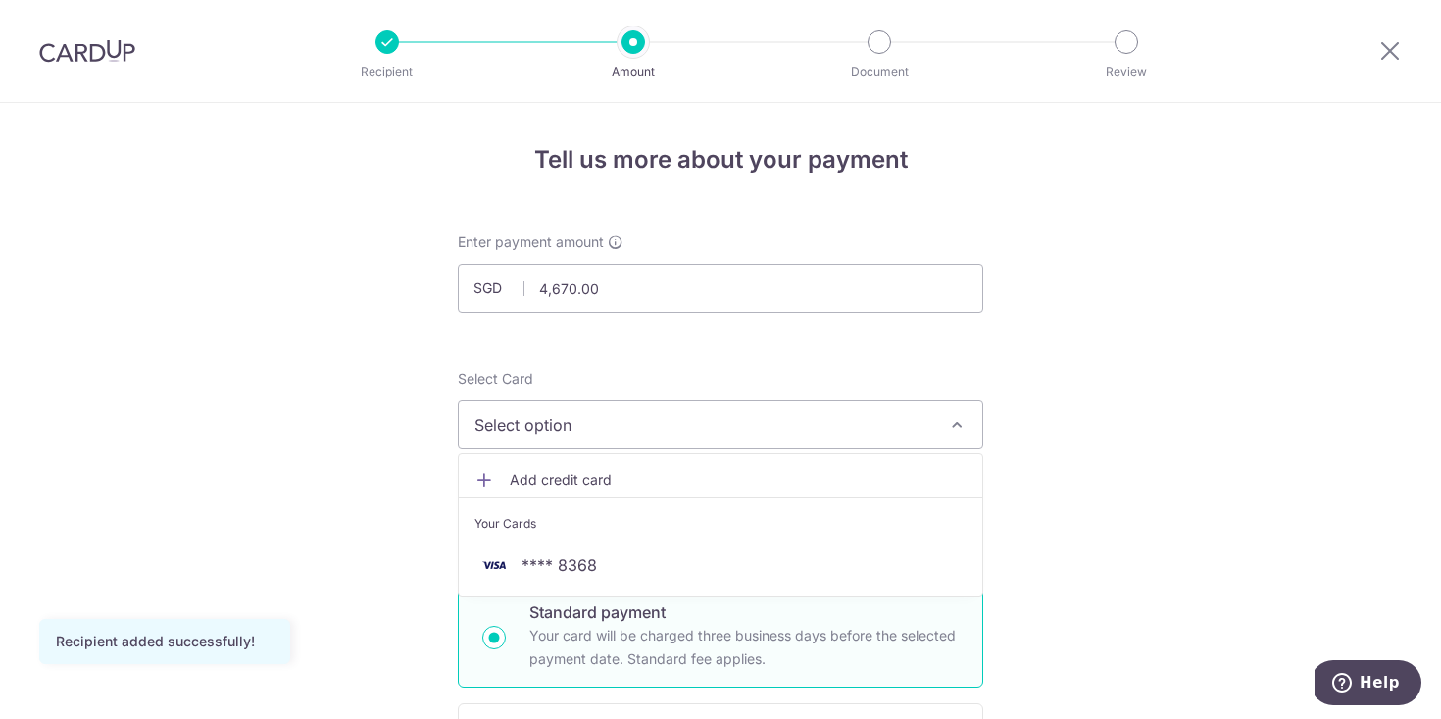
click at [757, 485] on span "Add credit card" at bounding box center [738, 480] width 457 height 20
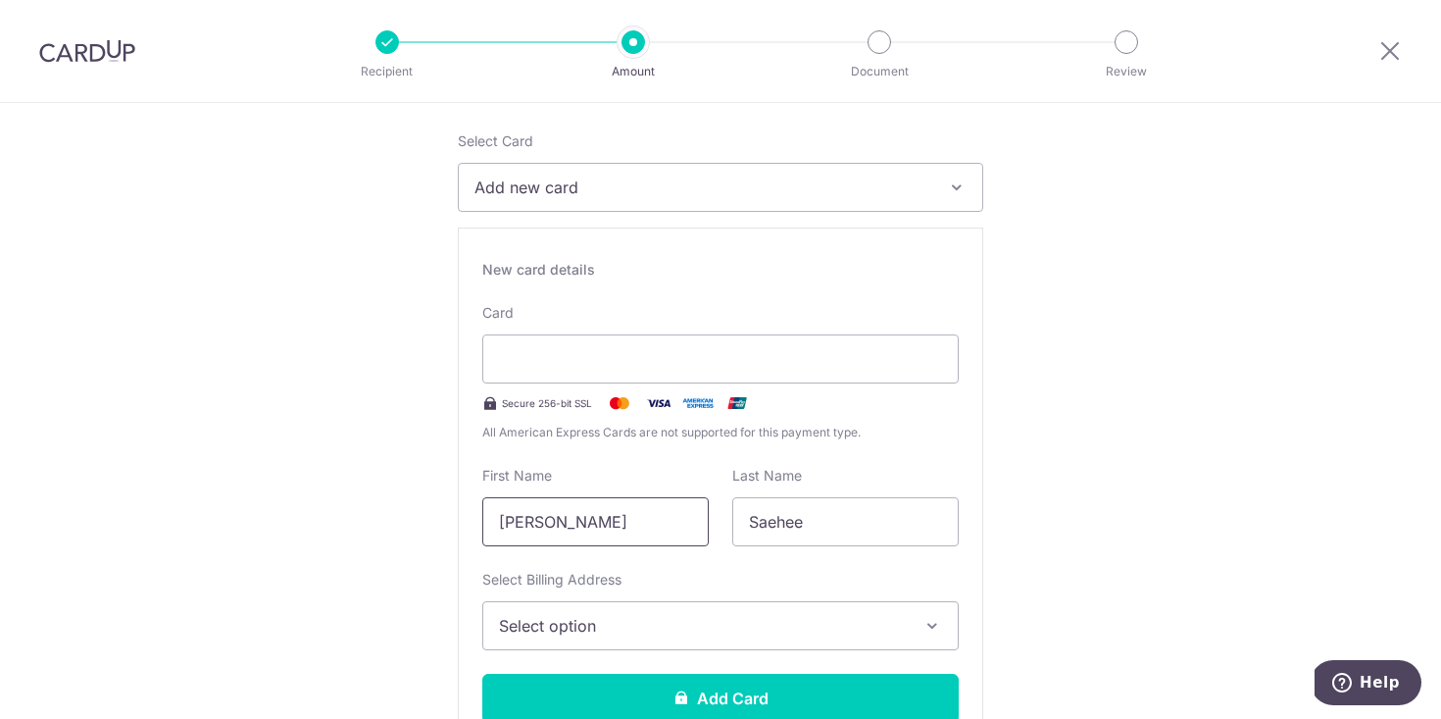
scroll to position [299, 0]
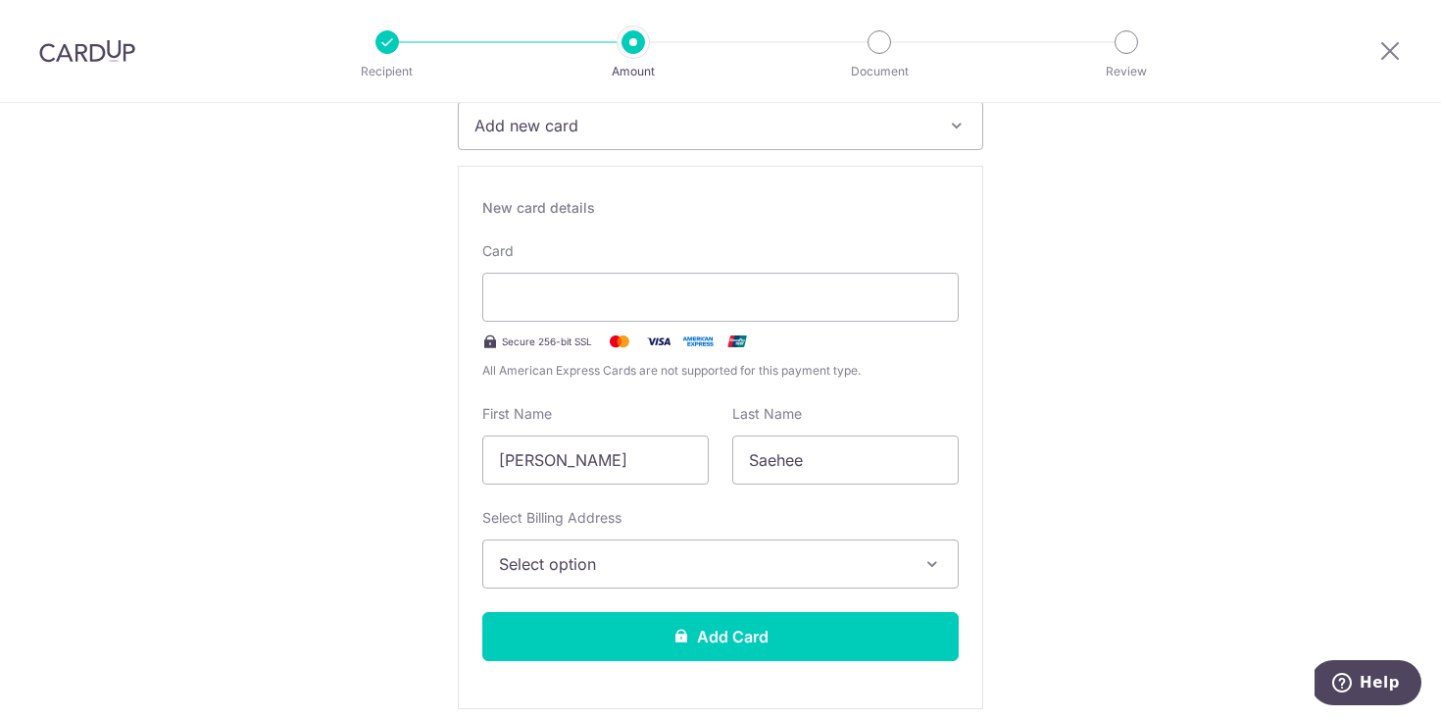
click at [680, 563] on span "Select option" at bounding box center [703, 564] width 408 height 24
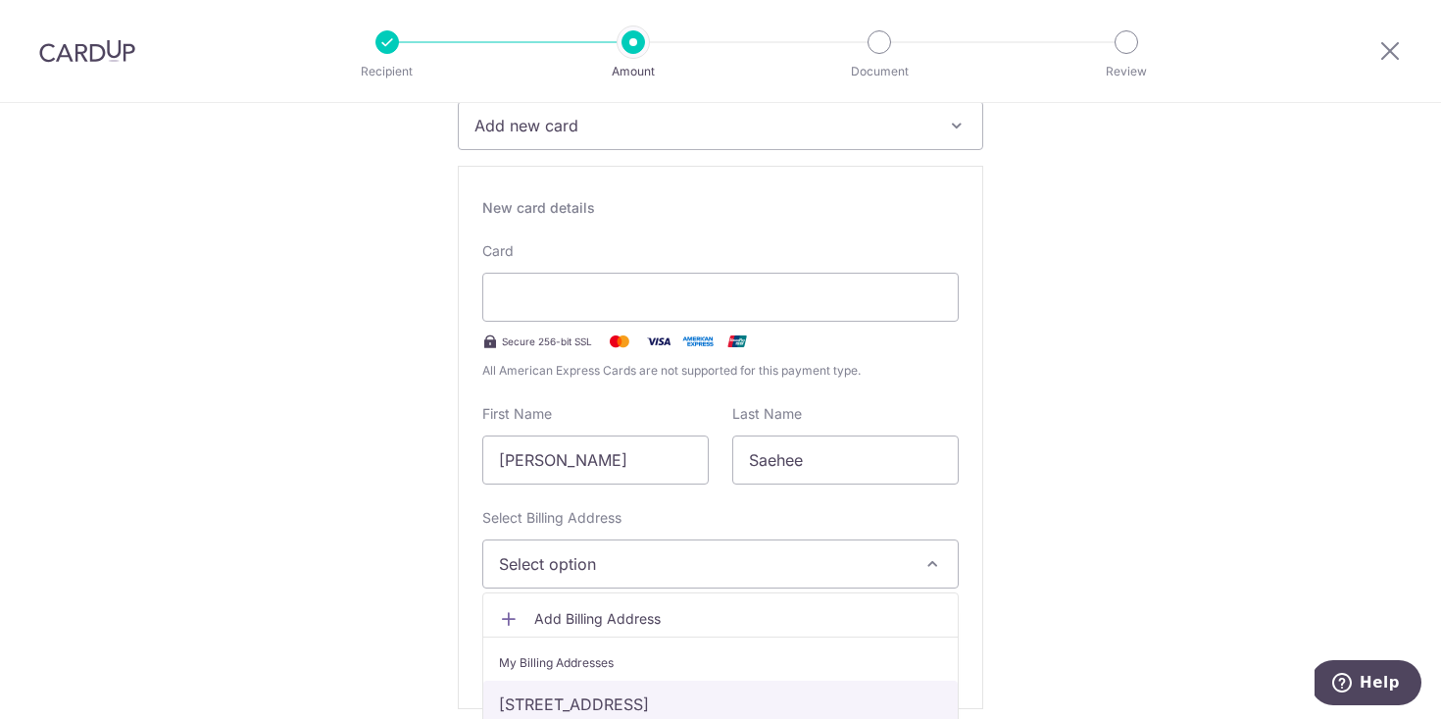
click at [644, 695] on link "51 JERVOIS ROAD, 03-03, Singapore, SINGAPORE, Singapore-249045" at bounding box center [720, 703] width 475 height 47
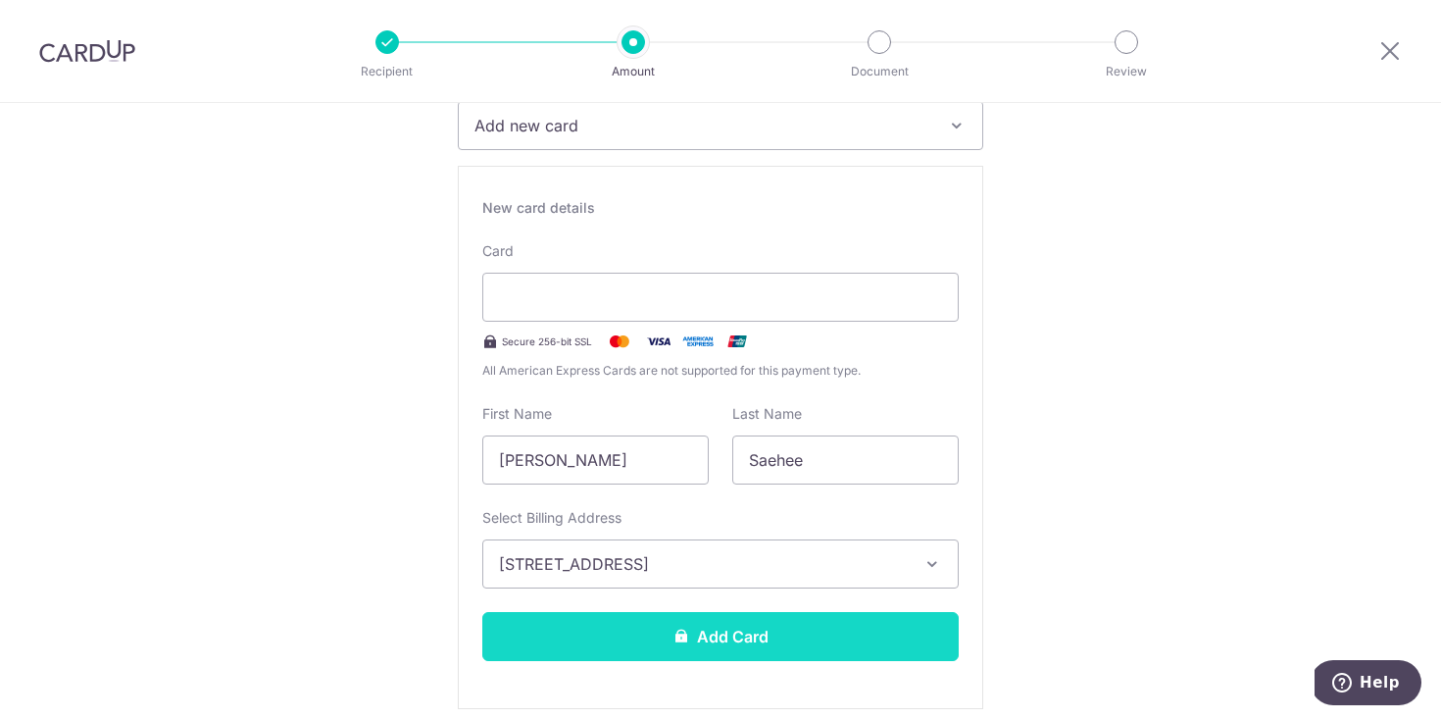
click at [671, 652] on button "Add Card" at bounding box center [720, 636] width 477 height 49
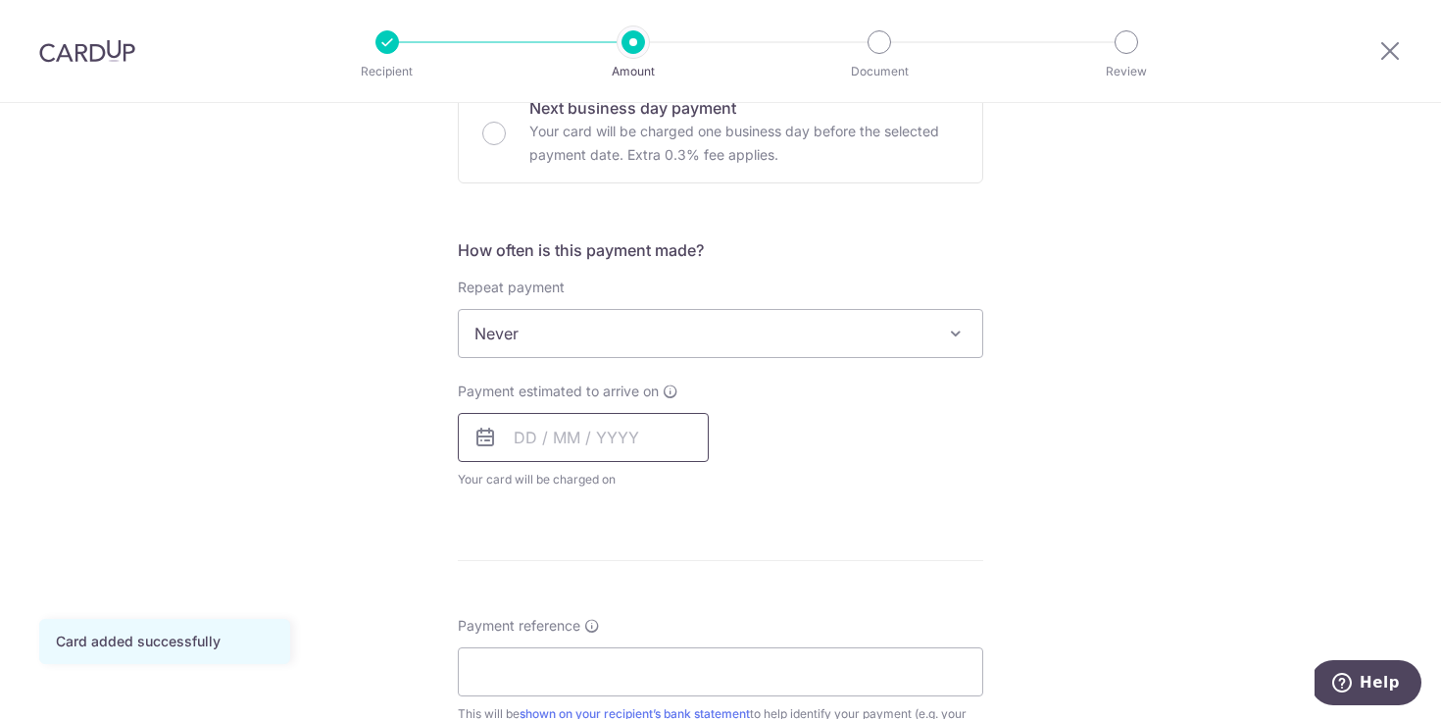
scroll to position [652, 0]
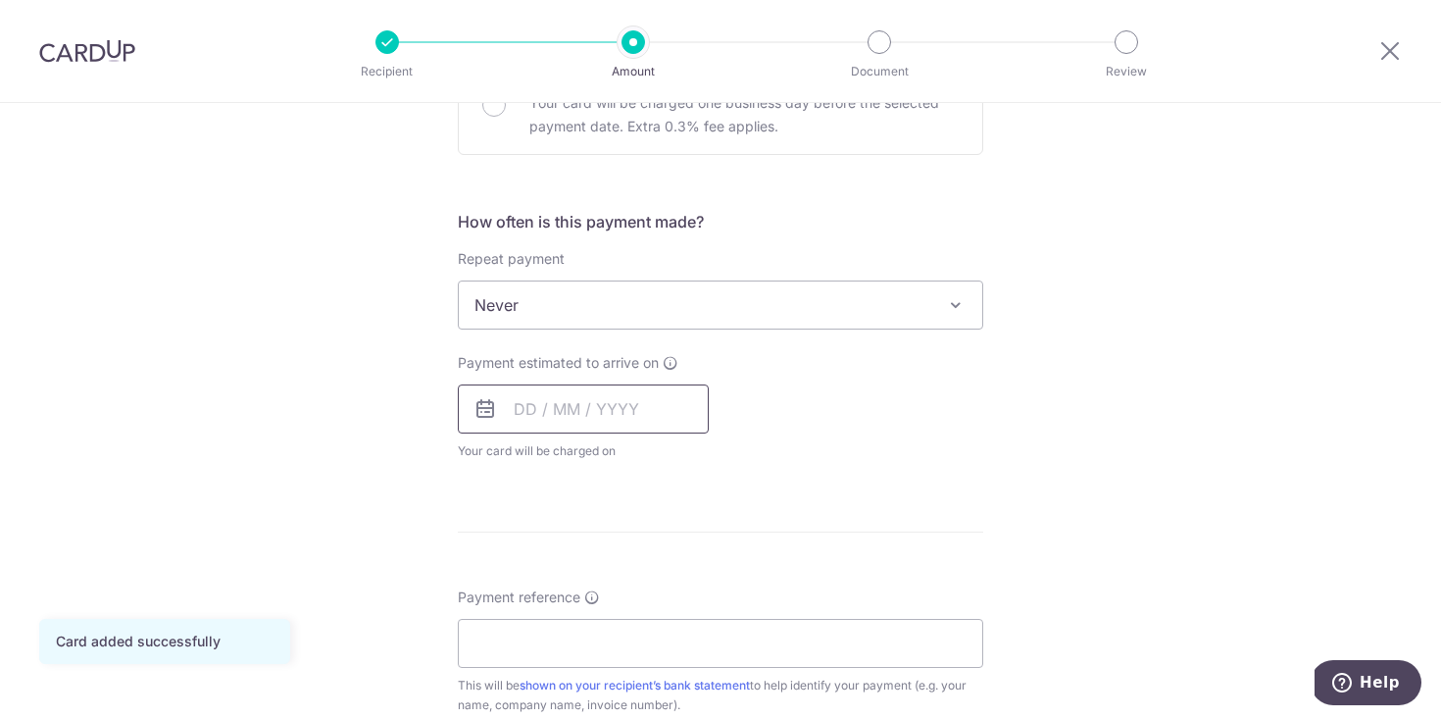
click at [579, 403] on input "text" at bounding box center [583, 408] width 251 height 49
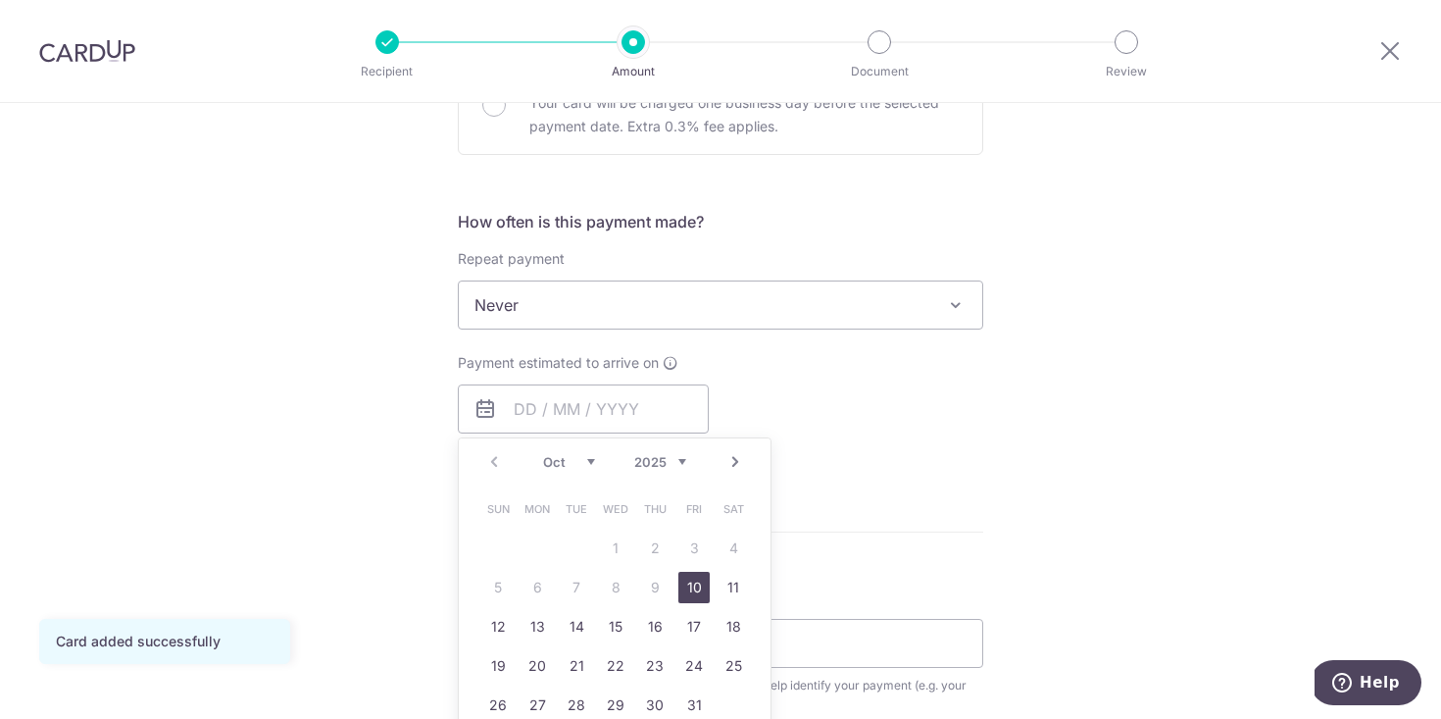
click at [696, 591] on link "10" at bounding box center [693, 587] width 31 height 31
click at [850, 477] on div "How often is this payment made? Repeat payment Never Every week Every month Eve…" at bounding box center [721, 343] width 526 height 267
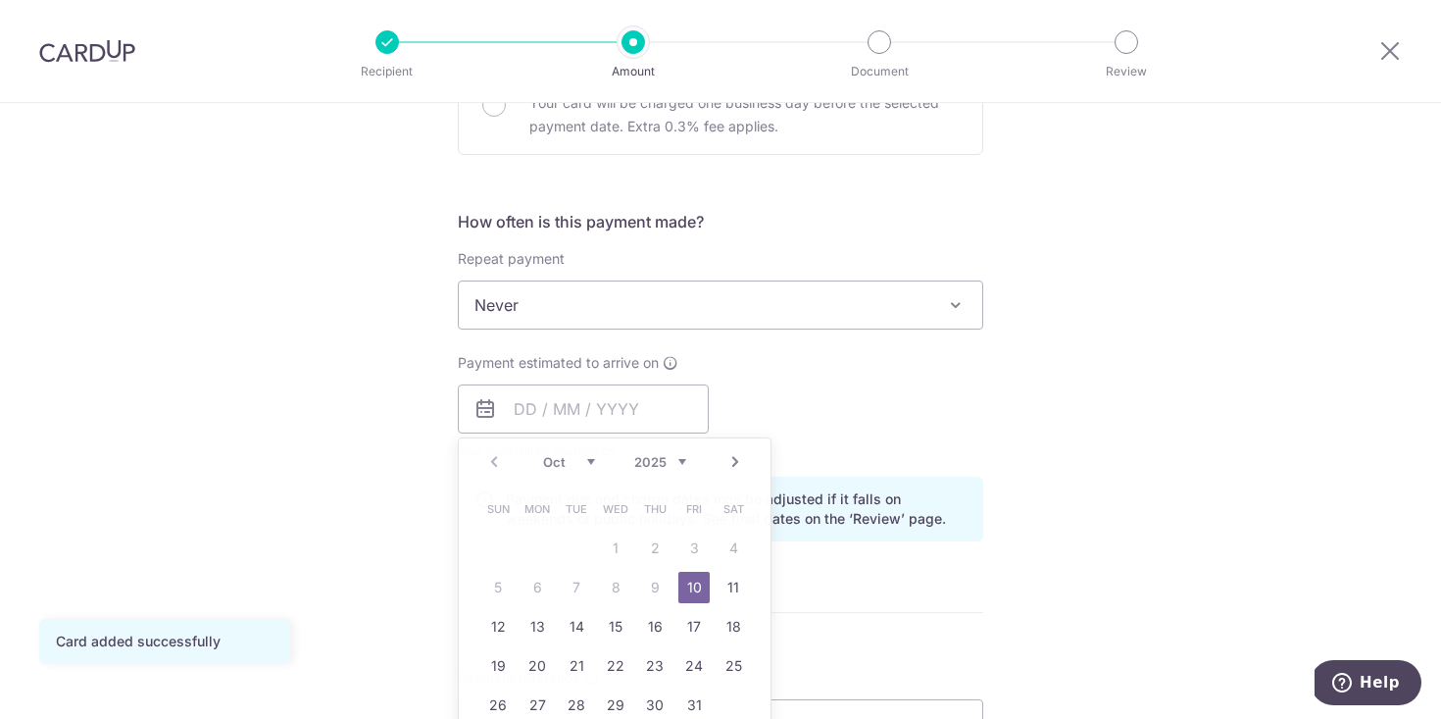
type input "[DATE]"
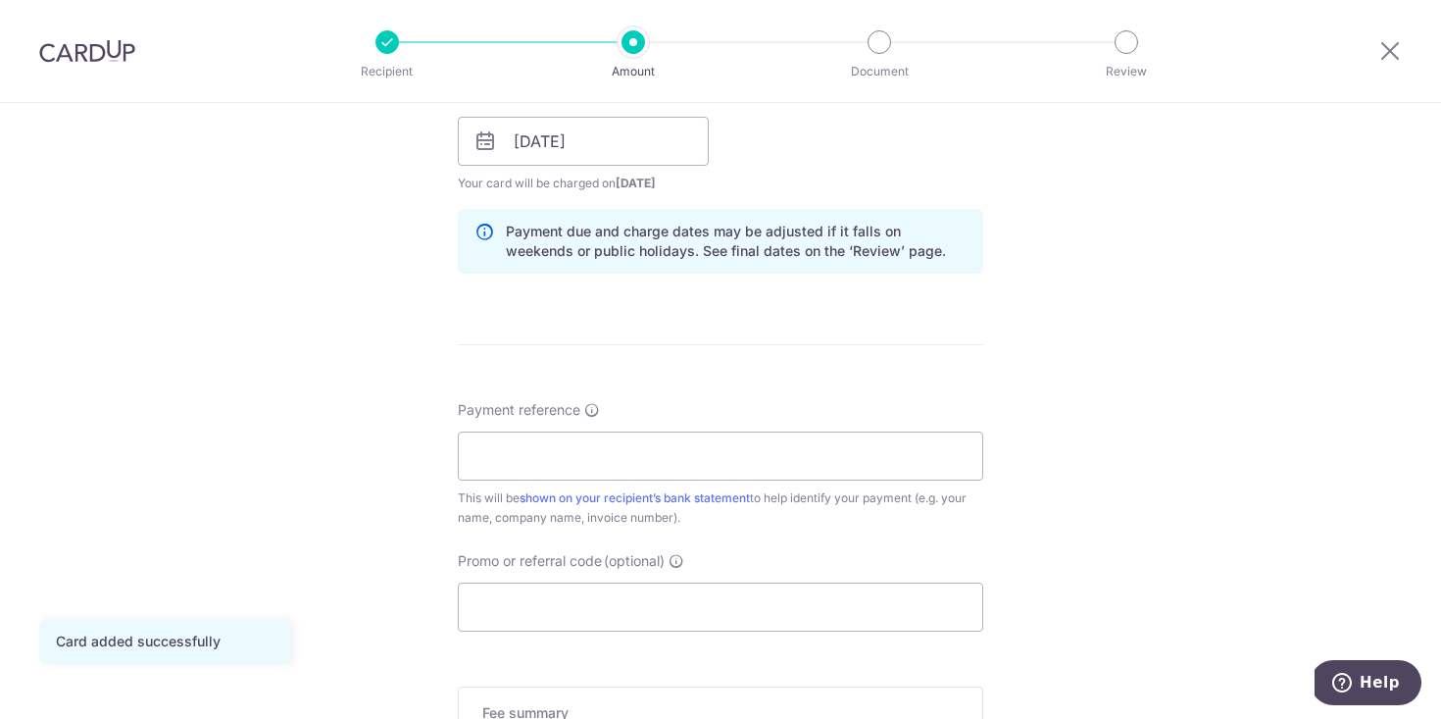
scroll to position [1238, 0]
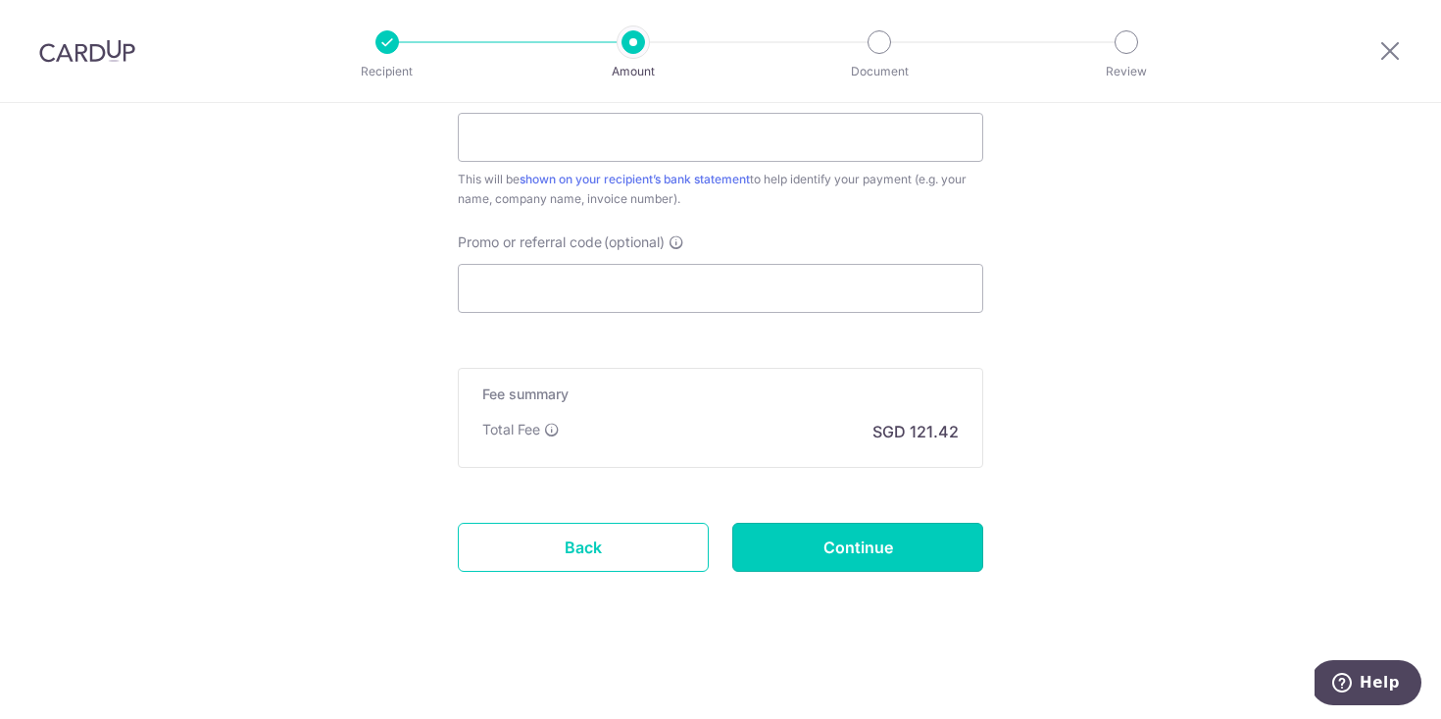
click at [901, 552] on input "Continue" at bounding box center [857, 547] width 251 height 49
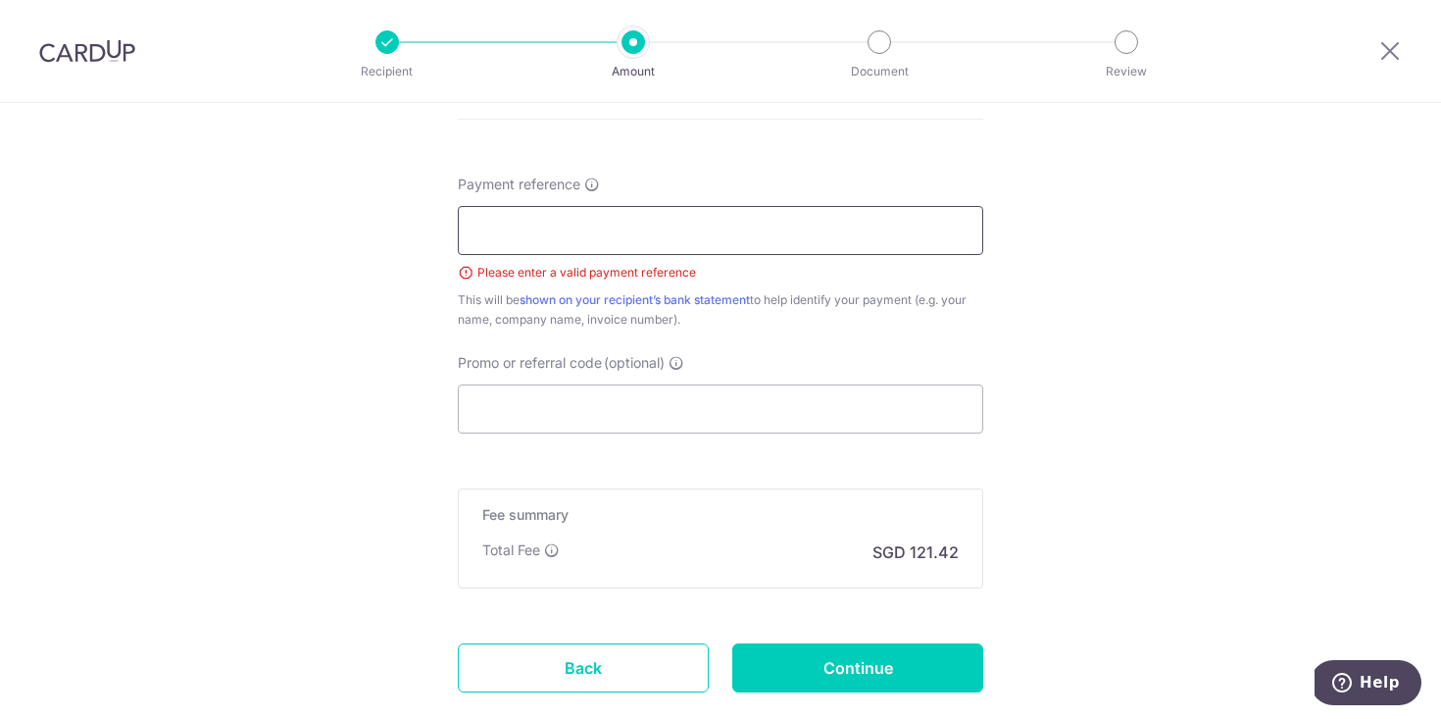
scroll to position [1135, 0]
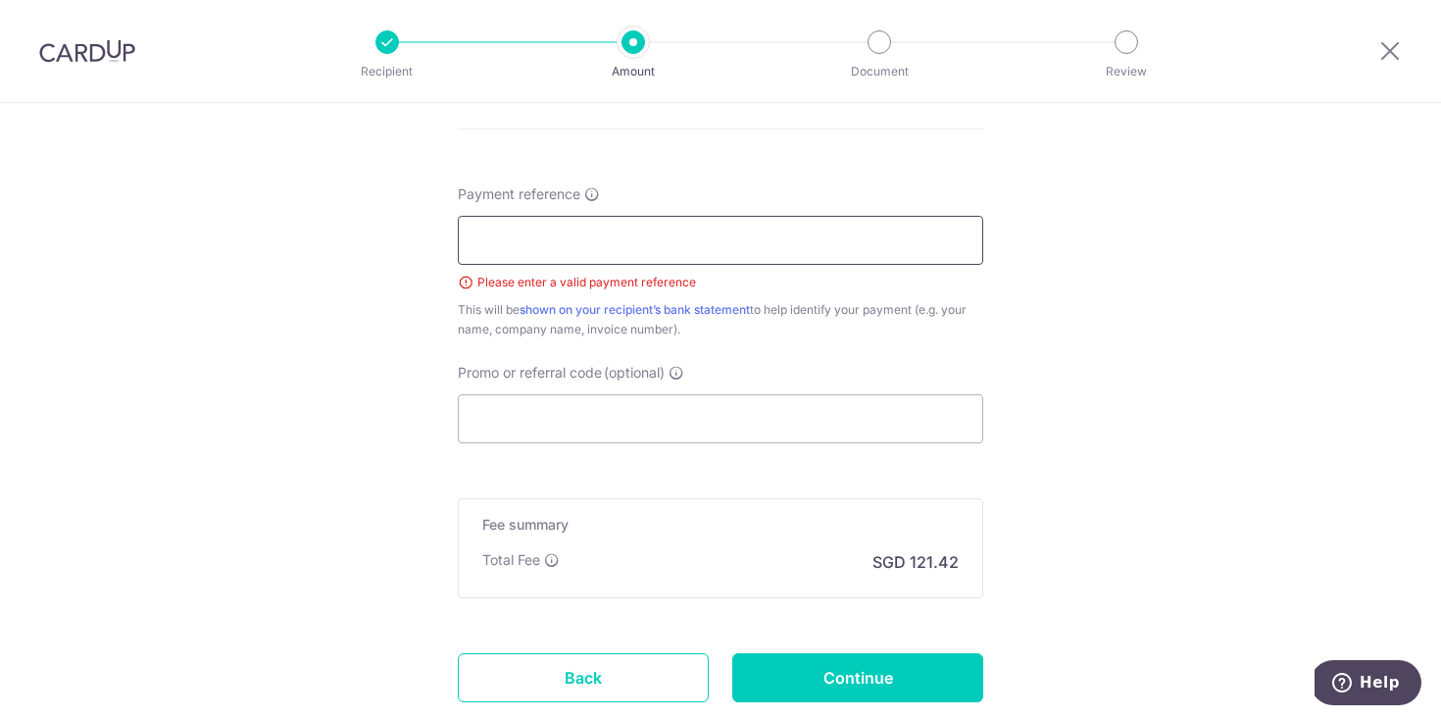
click at [803, 250] on input "Payment reference" at bounding box center [721, 240] width 526 height 49
type input "SILVERFORT"
click at [875, 671] on input "Continue" at bounding box center [857, 677] width 251 height 49
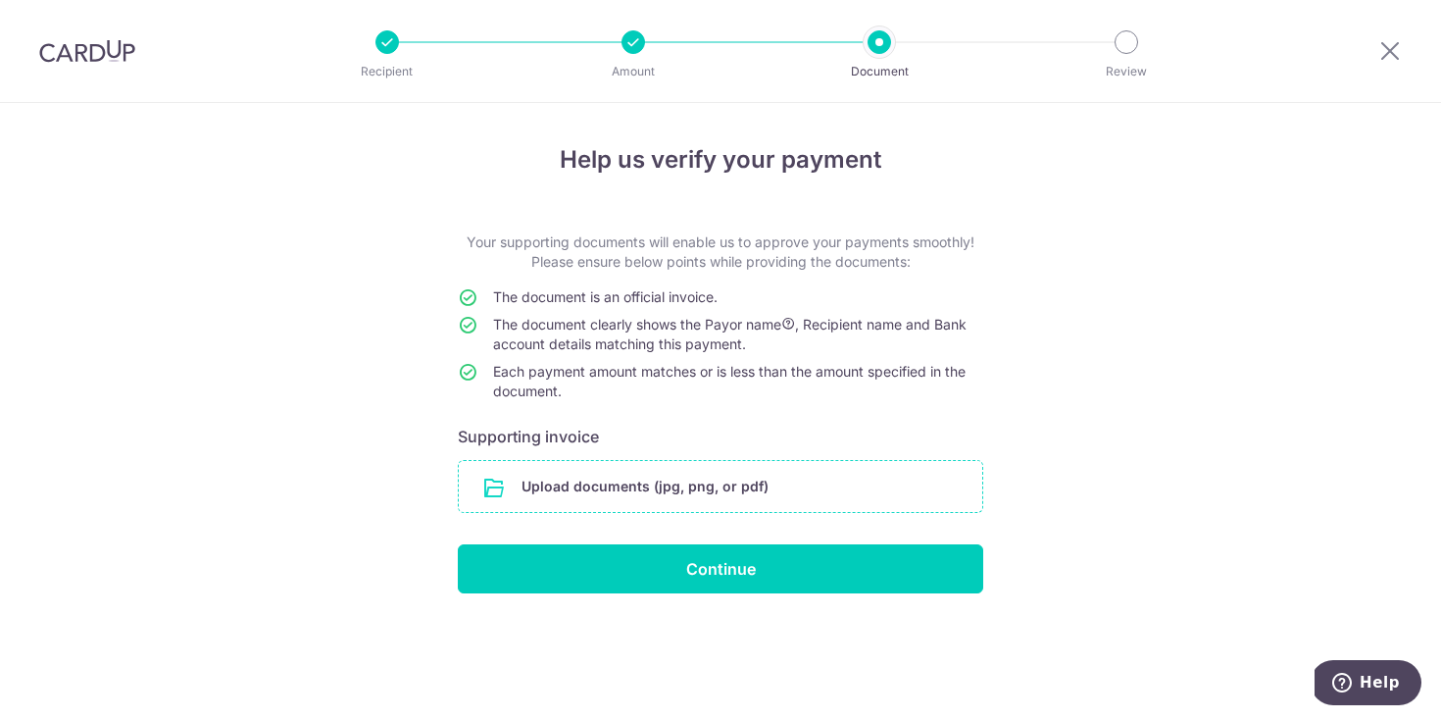
click at [719, 482] on input "file" at bounding box center [721, 486] width 524 height 51
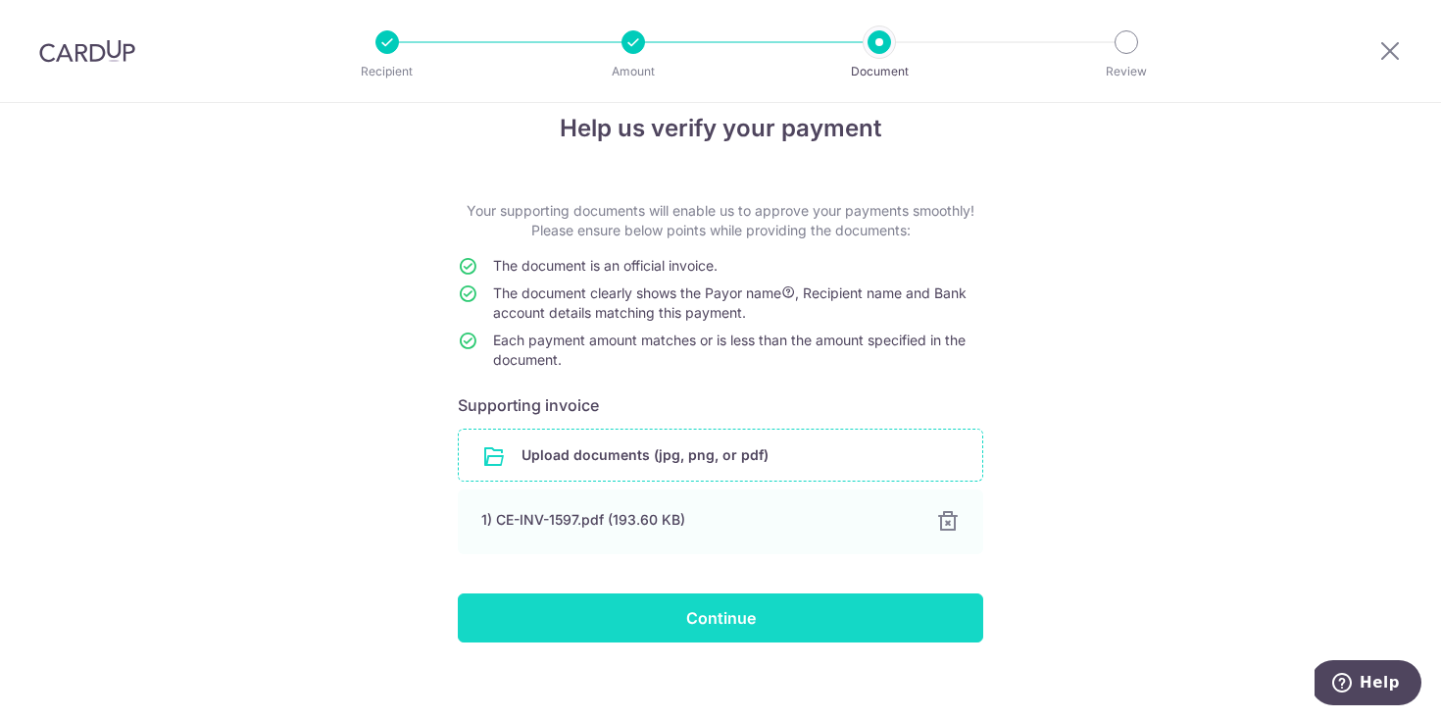
scroll to position [47, 0]
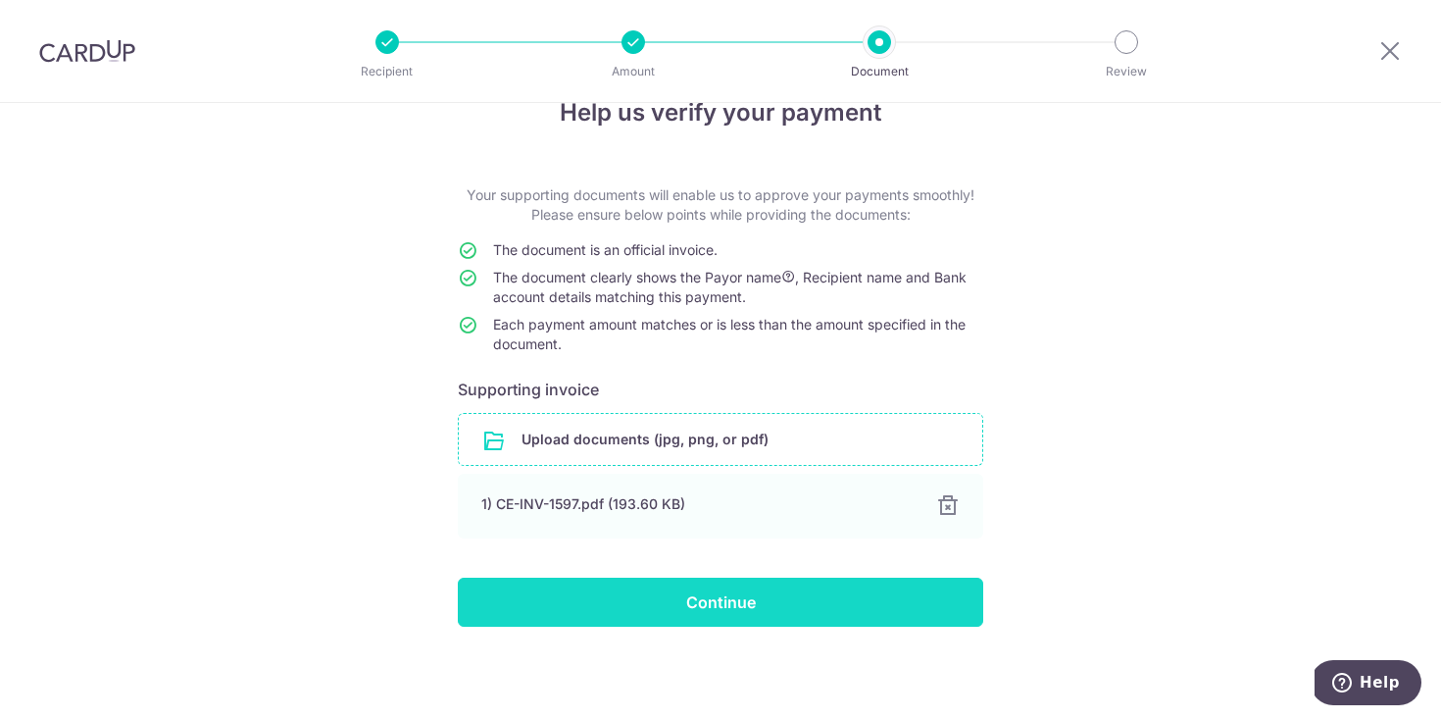
click at [792, 613] on input "Continue" at bounding box center [721, 601] width 526 height 49
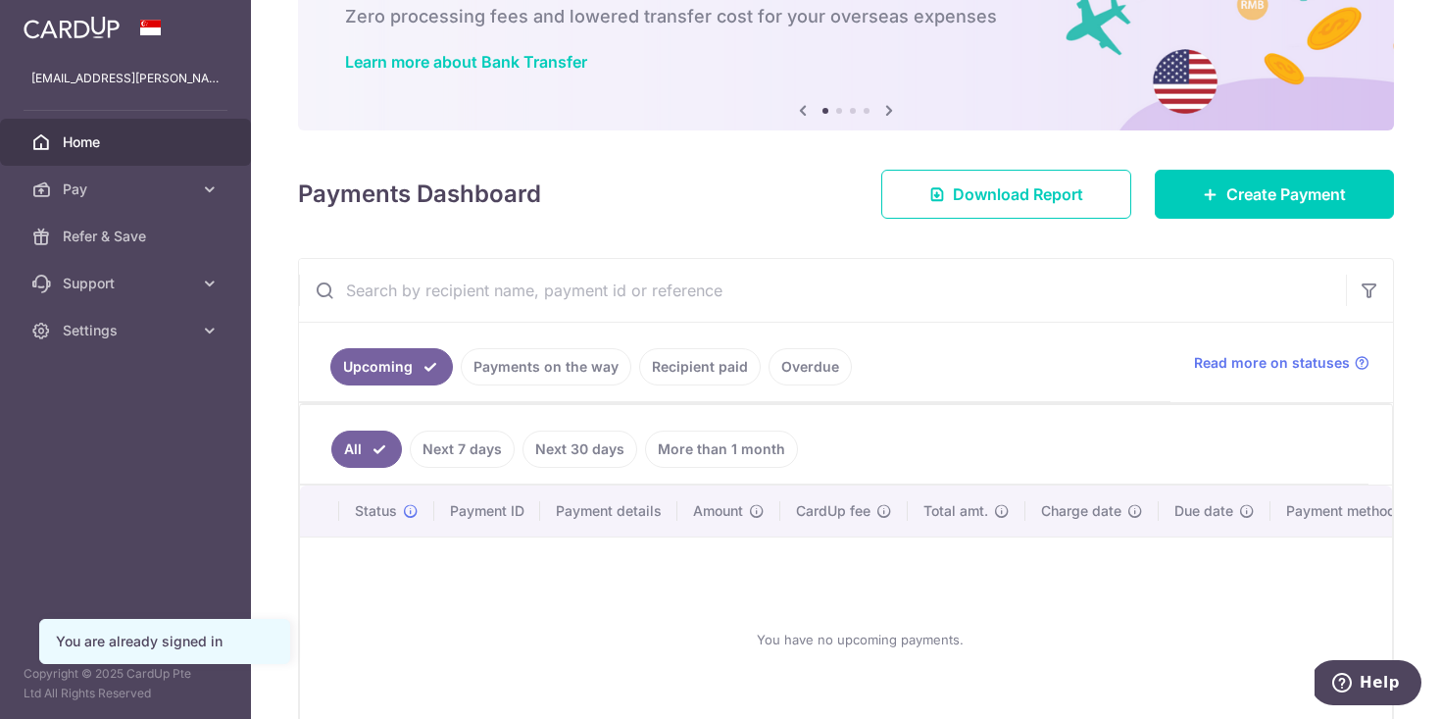
click at [723, 374] on link "Recipient paid" at bounding box center [700, 366] width 122 height 37
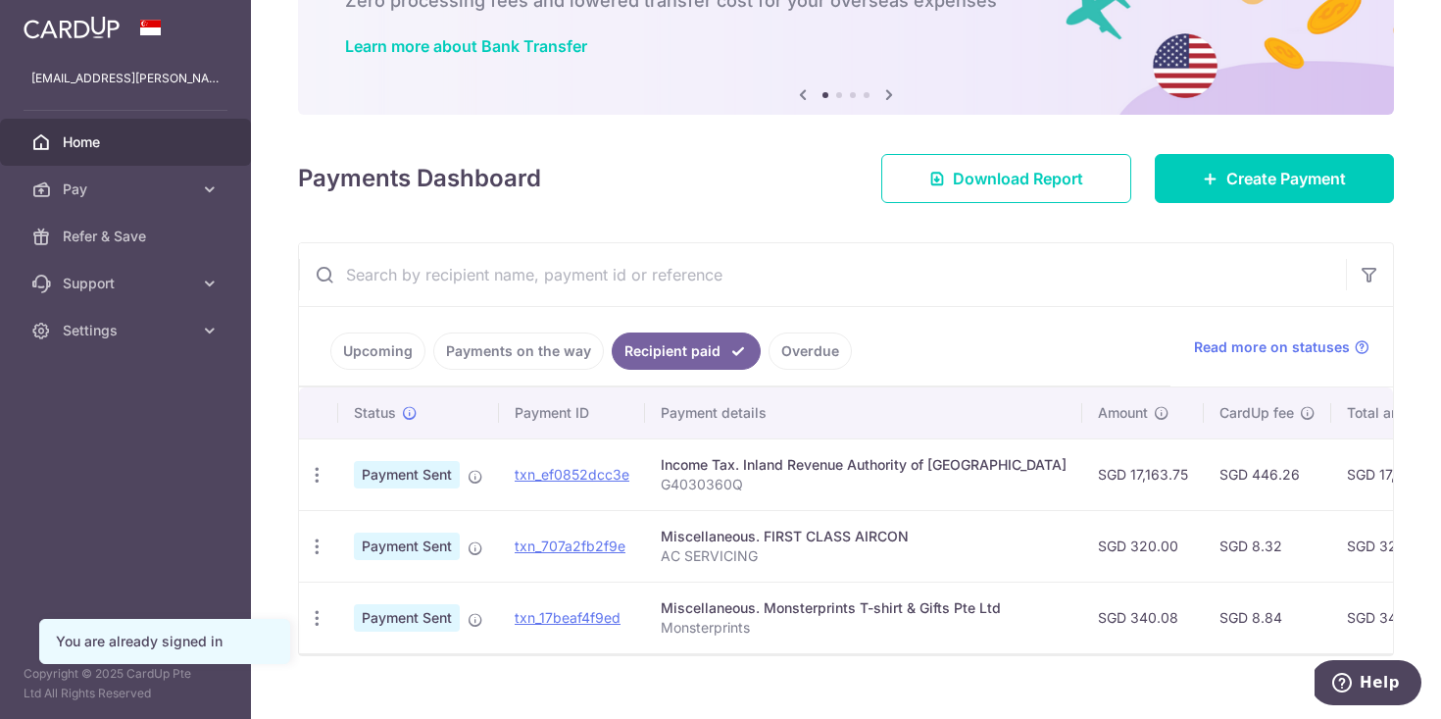
scroll to position [162, 0]
